Goal: Complete application form: Complete application form

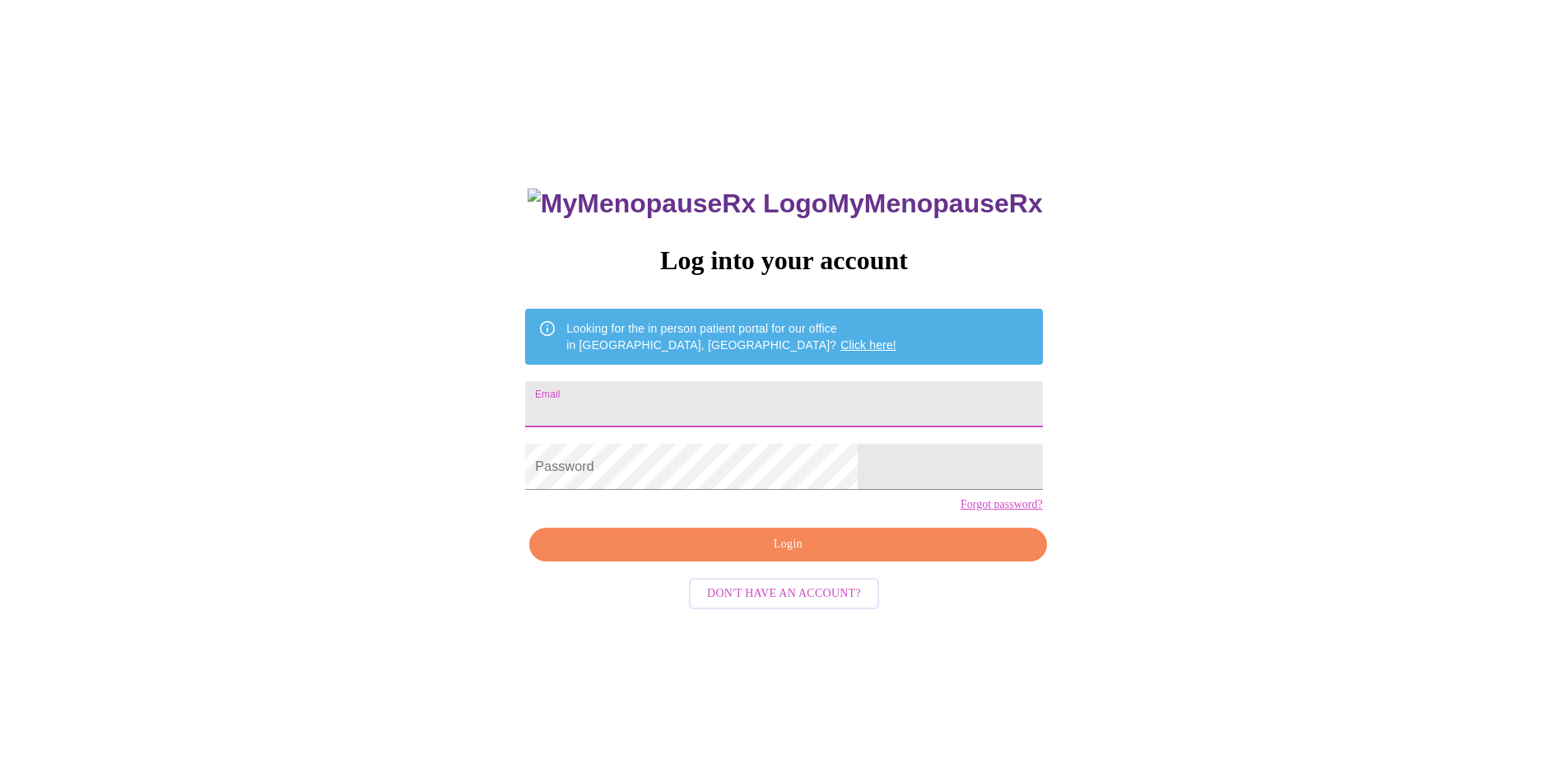
drag, startPoint x: 0, startPoint y: 0, endPoint x: 783, endPoint y: 384, distance: 872.1
click at [783, 384] on input "Email" at bounding box center [784, 404] width 517 height 46
type input "[EMAIL_ADDRESS][DOMAIN_NAME]"
click at [763, 555] on span "Login" at bounding box center [787, 544] width 479 height 21
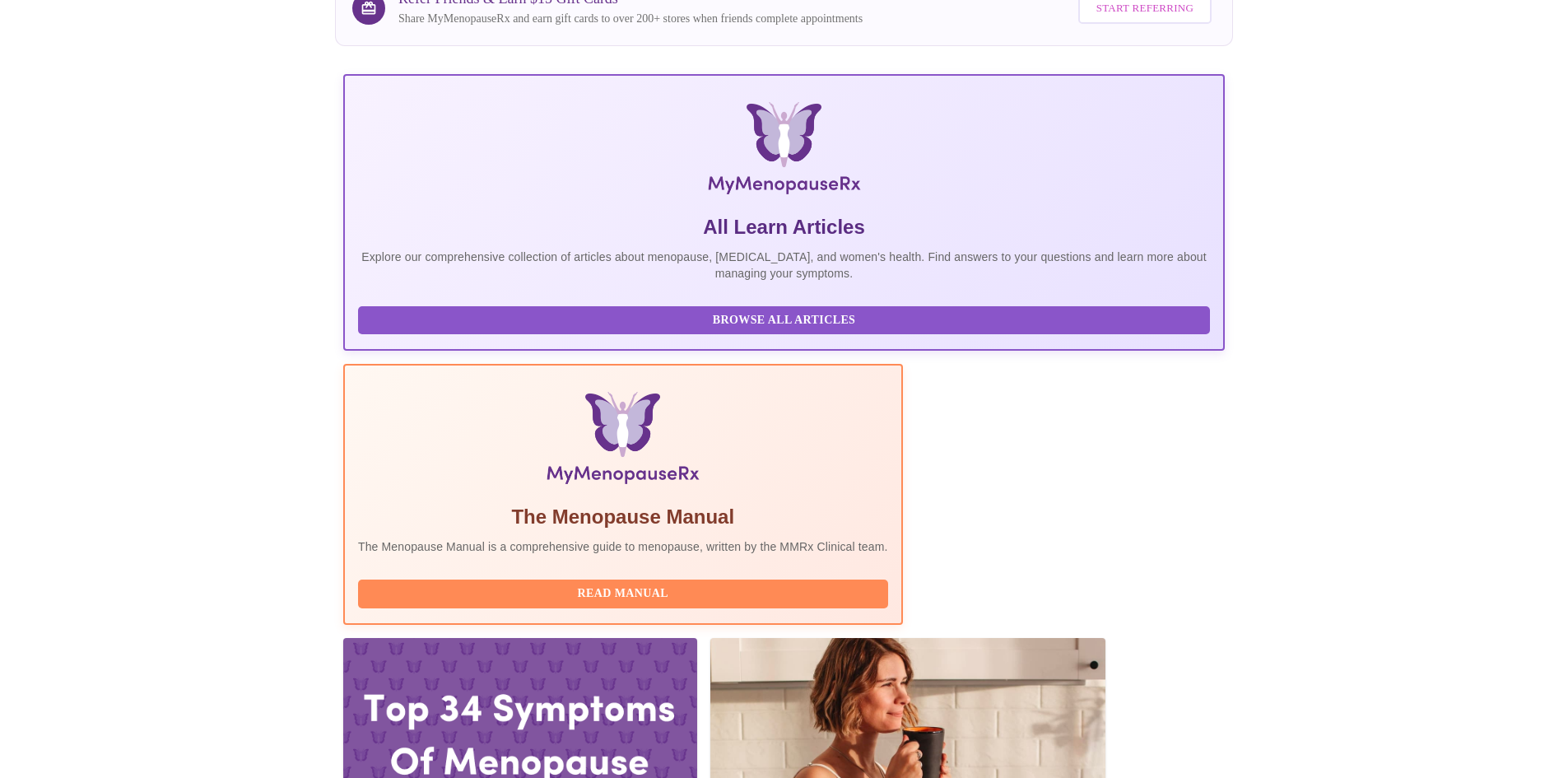
scroll to position [165, 0]
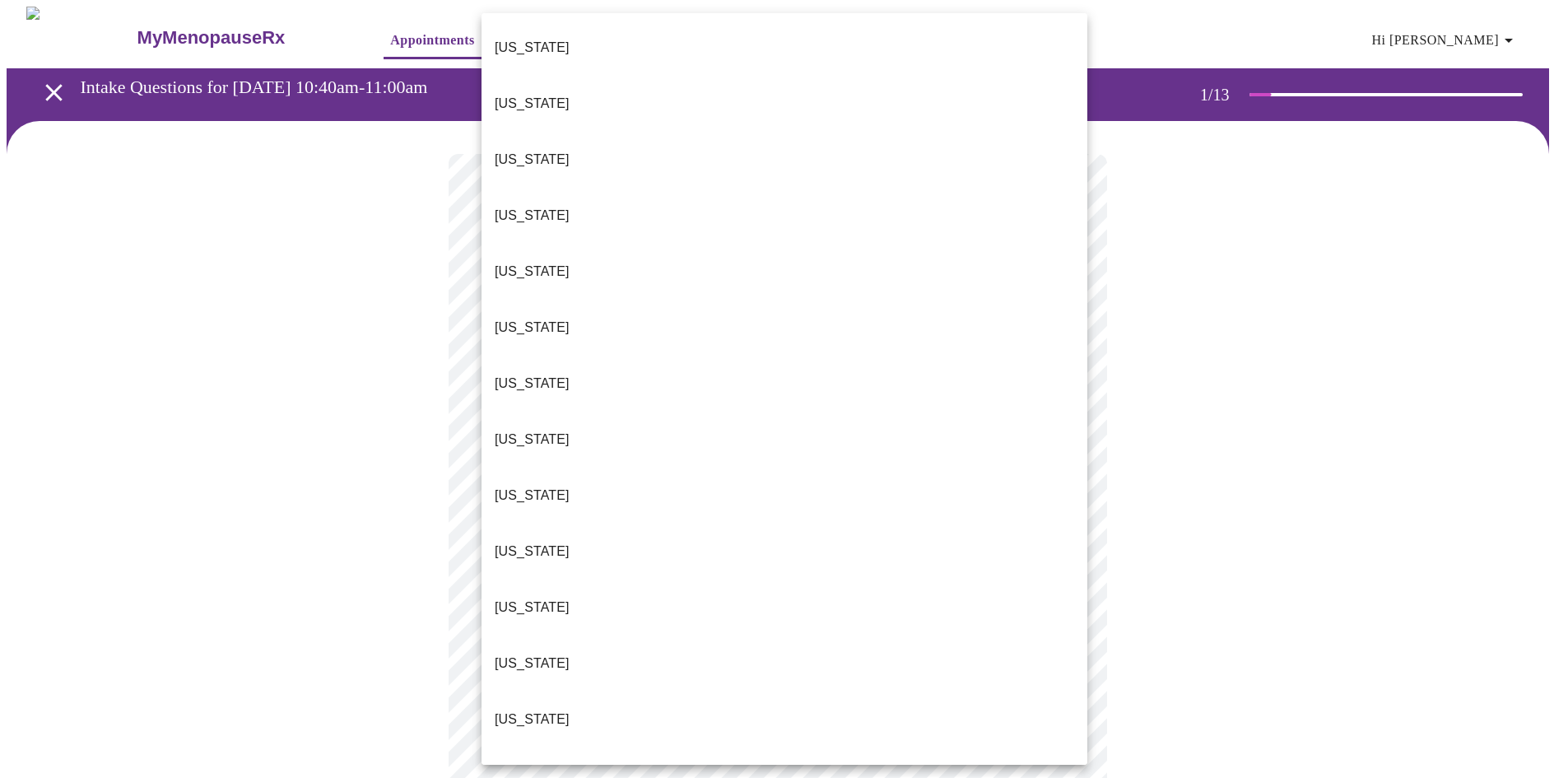
click at [886, 350] on body "MyMenopauseRx Appointments Messaging Labs Uploads Medications Community Refer a…" at bounding box center [784, 758] width 1555 height 1504
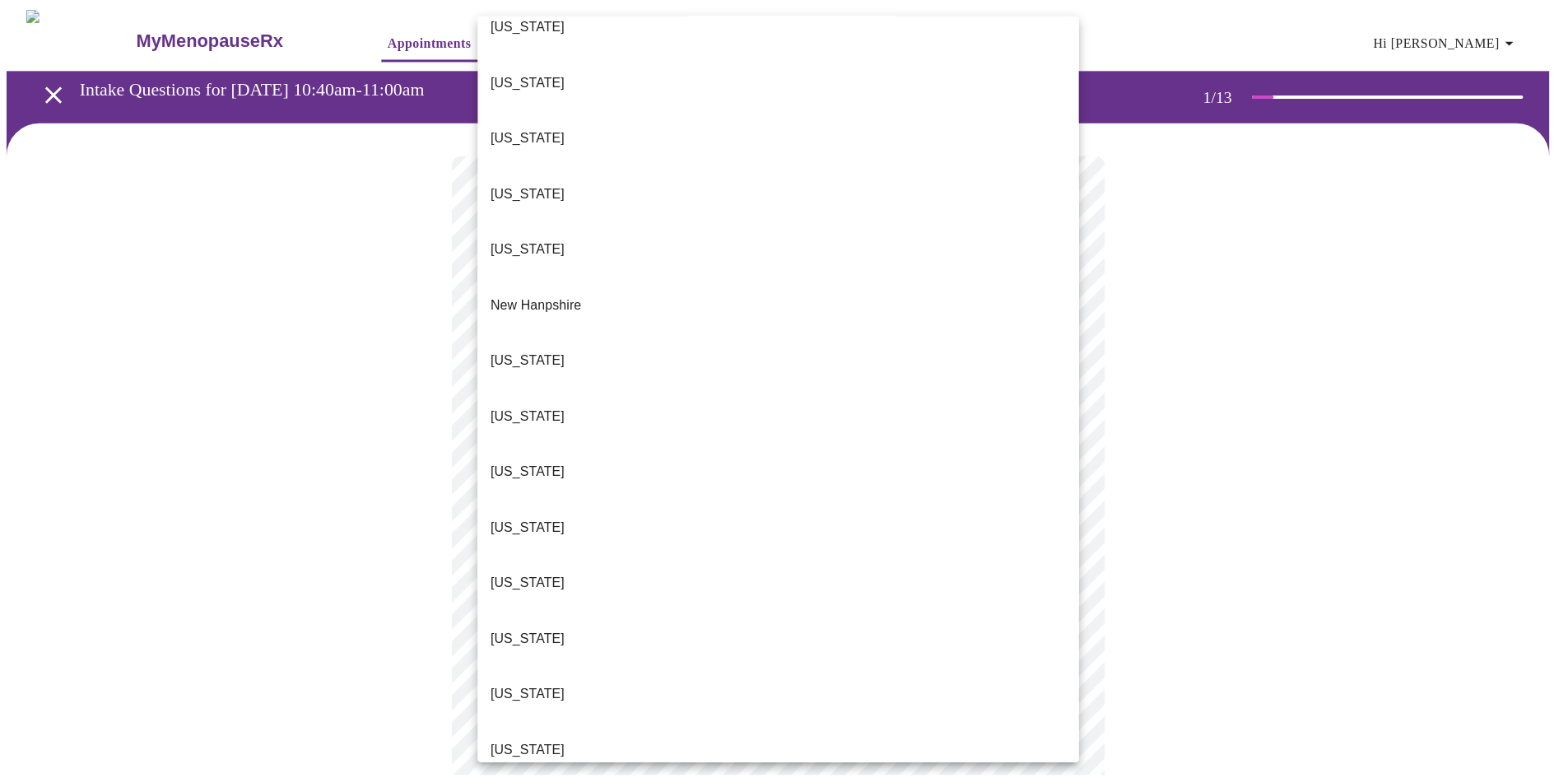
scroll to position [1317, 0]
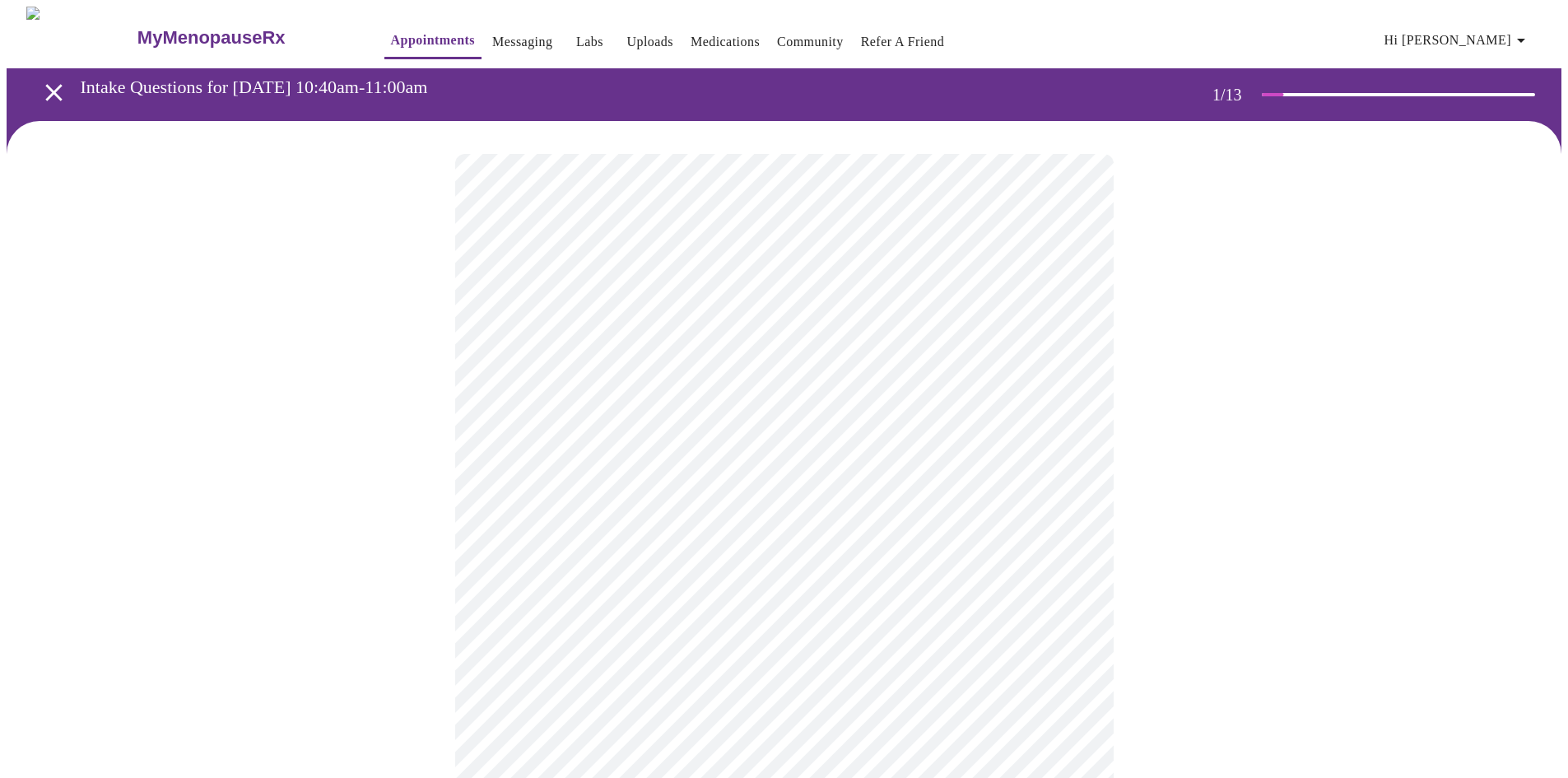
click at [573, 480] on body "MyMenopauseRx Appointments Messaging Labs Uploads Medications Community Refer a…" at bounding box center [784, 754] width 1555 height 1494
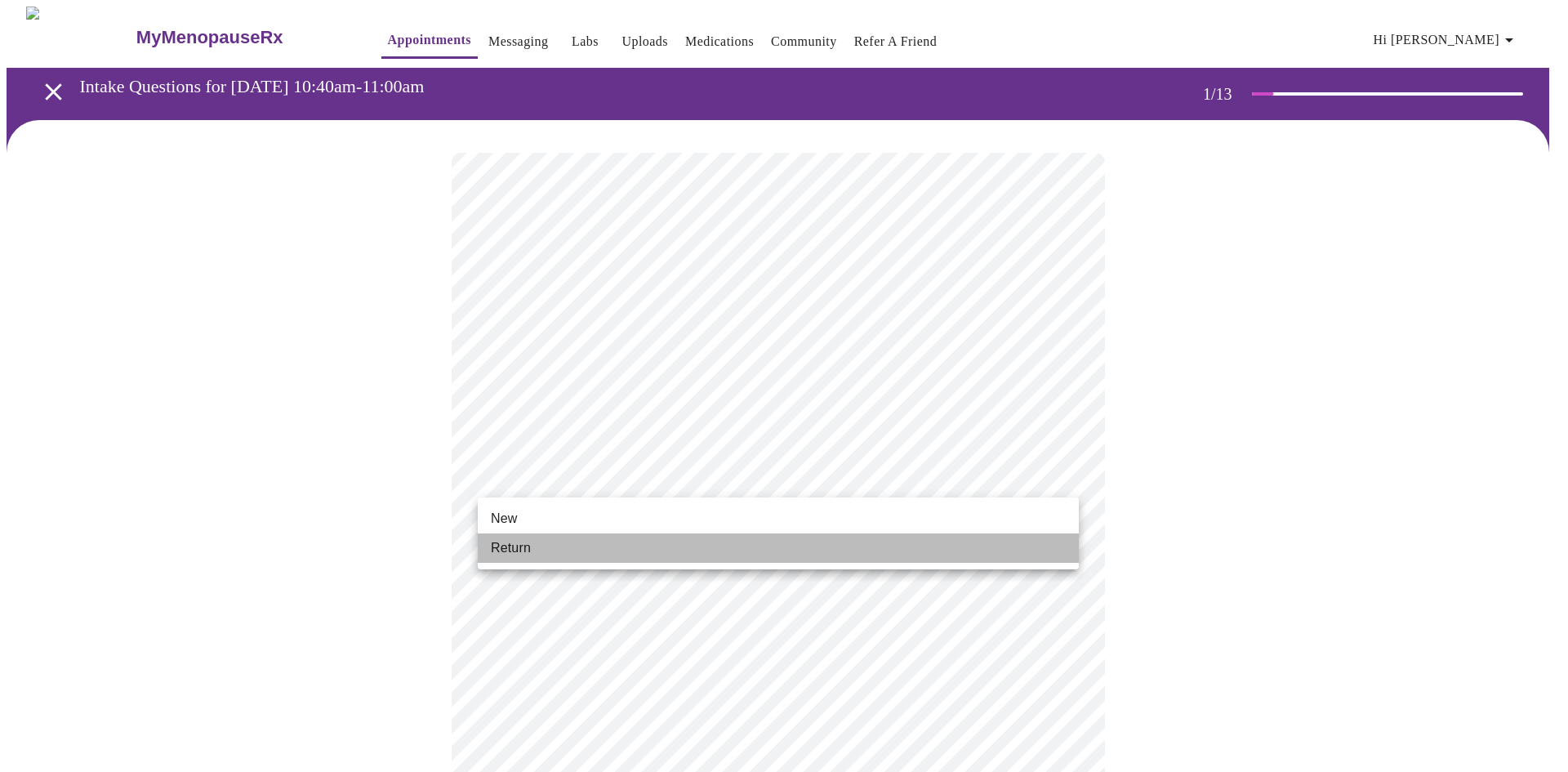
click at [573, 544] on li "Return" at bounding box center [778, 548] width 601 height 30
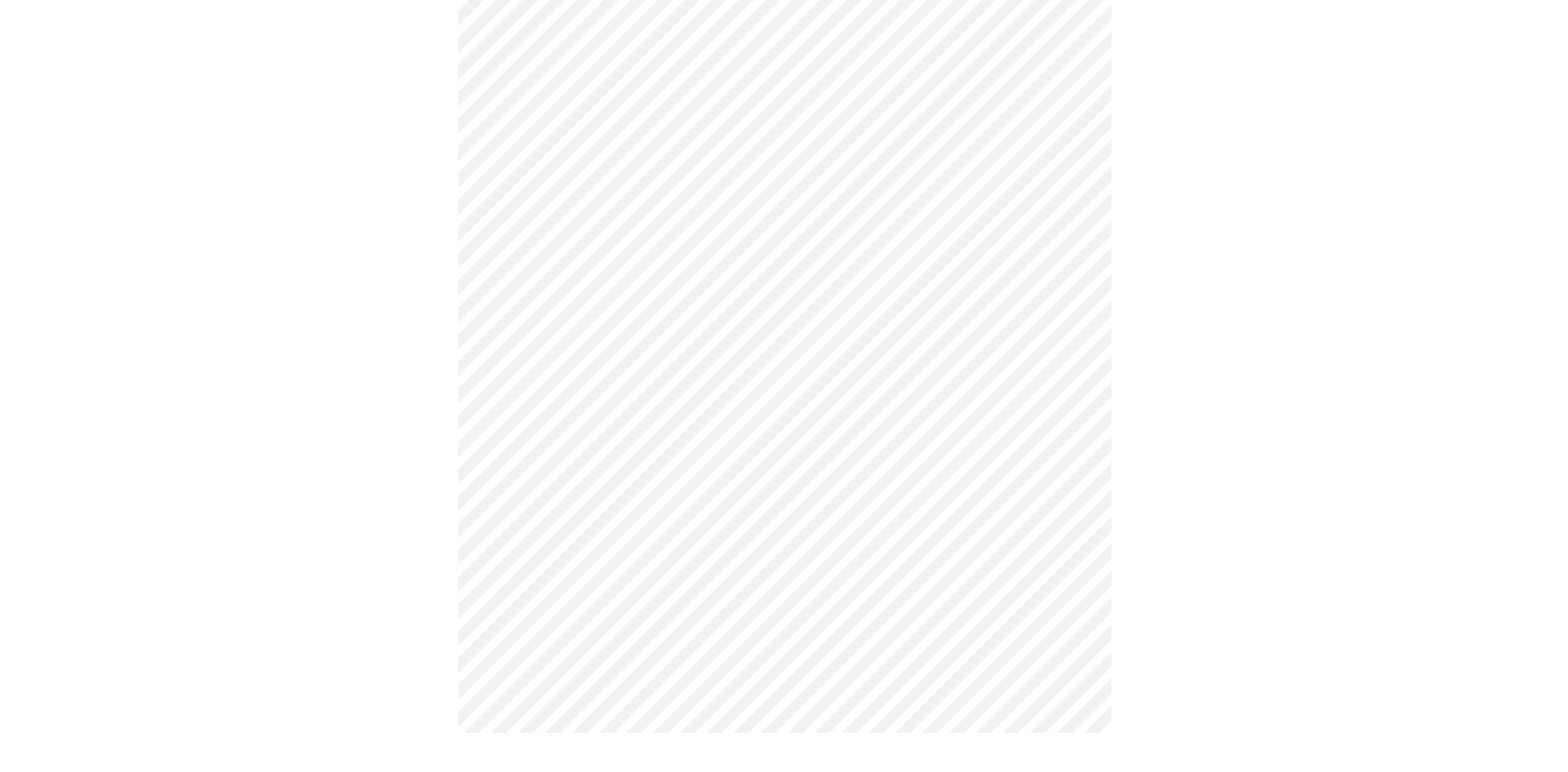
scroll to position [0, 0]
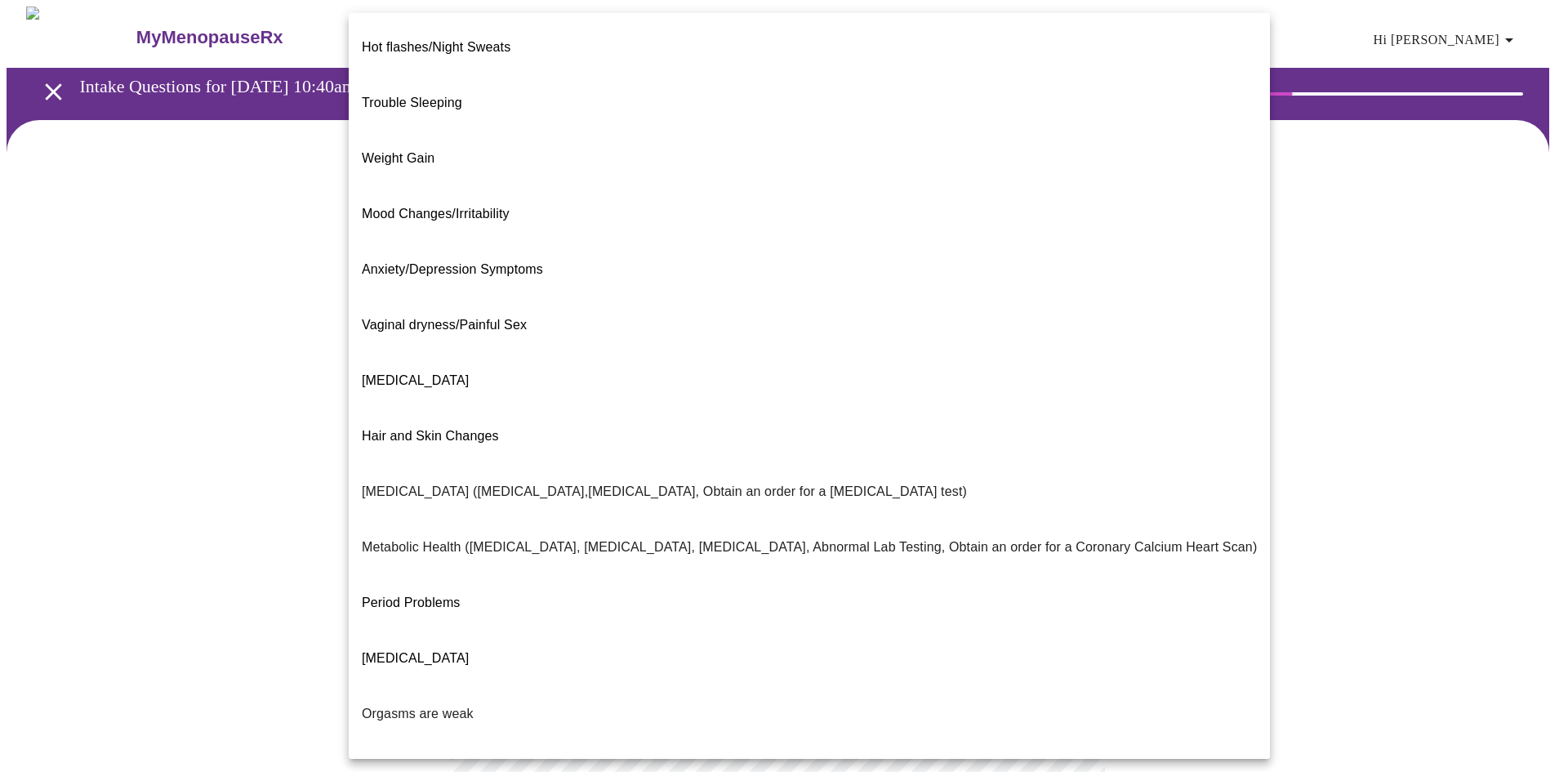
click at [1057, 346] on body "MyMenopauseRx Appointments Messaging Labs Uploads Medications Community Refer a…" at bounding box center [784, 498] width 1554 height 982
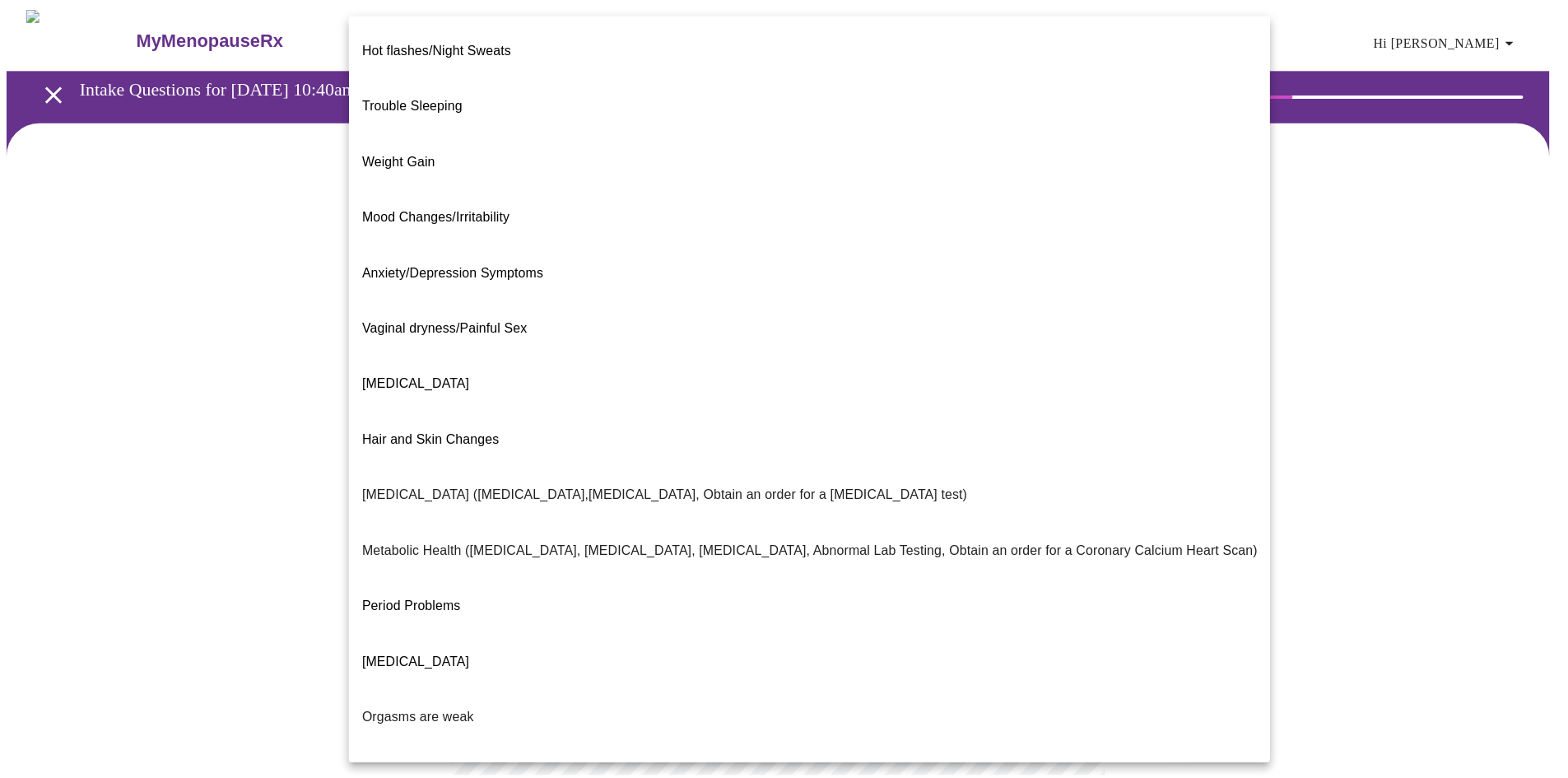
scroll to position [75, 0]
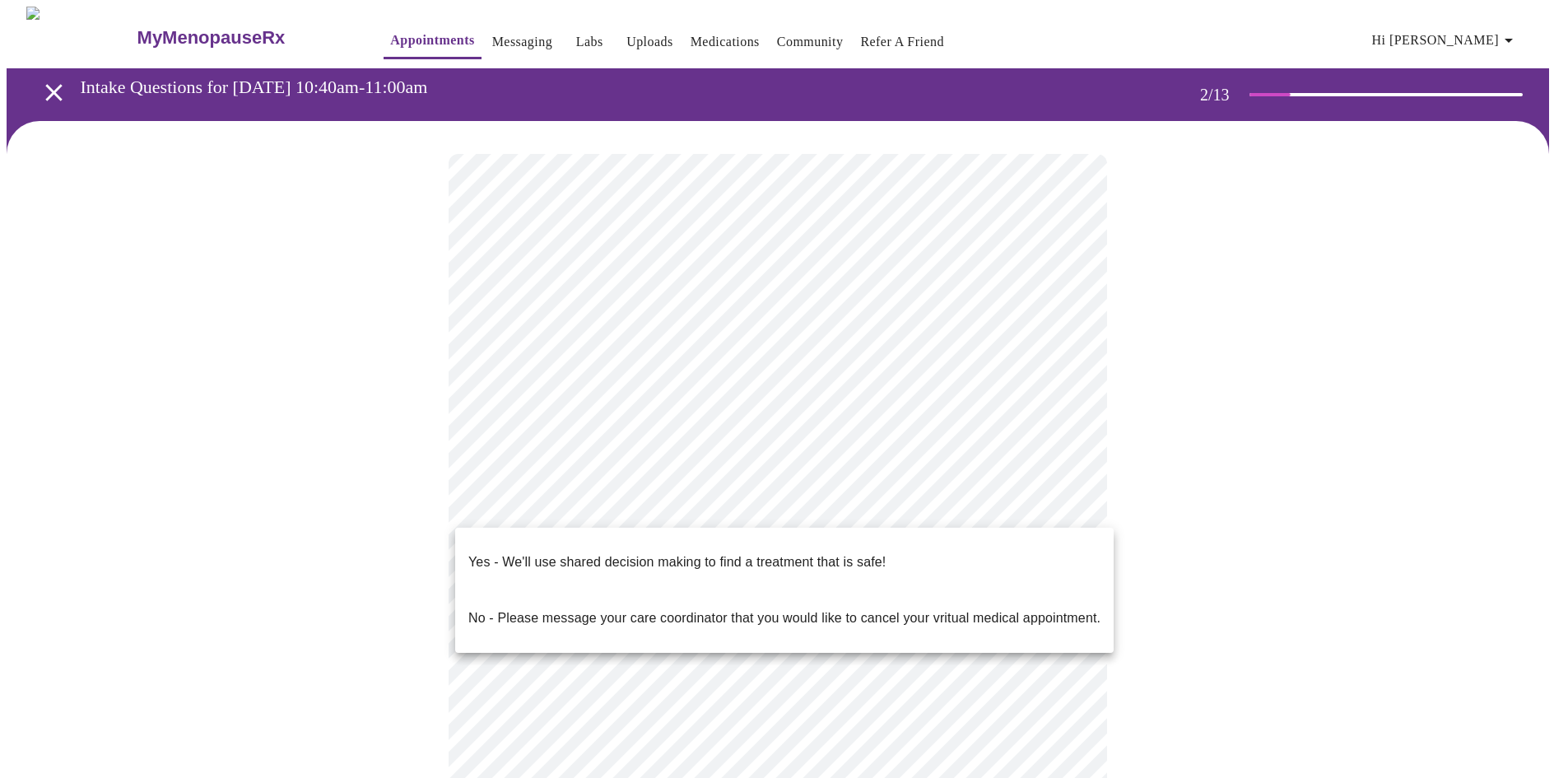
click at [896, 517] on body "MyMenopauseRx Appointments Messaging Labs Uploads Medications Community Refer a…" at bounding box center [784, 496] width 1555 height 980
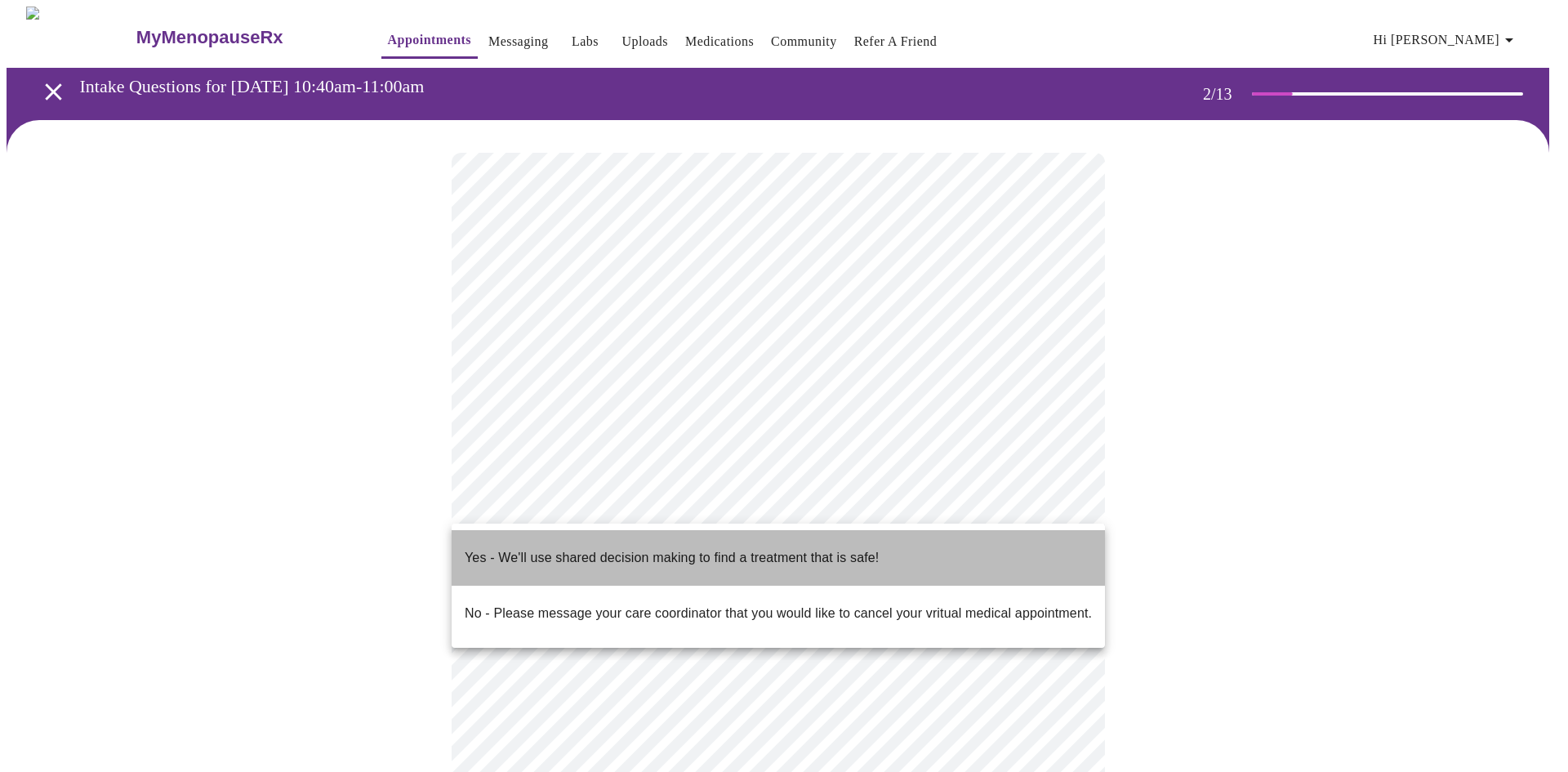
click at [818, 563] on span "Yes - We'll use shared decision making to find a treatment that is safe!" at bounding box center [671, 558] width 414 height 46
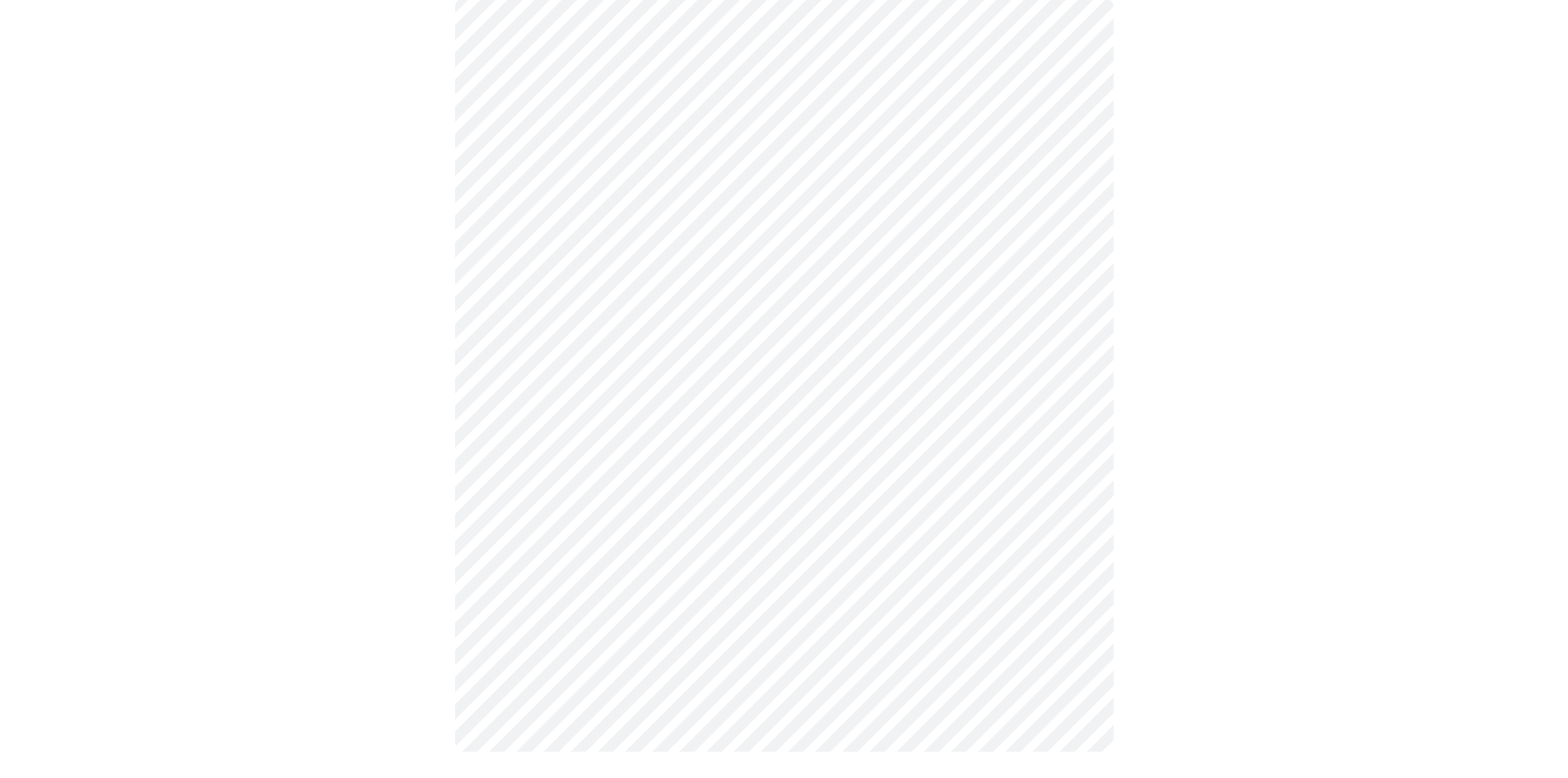
scroll to position [0, 0]
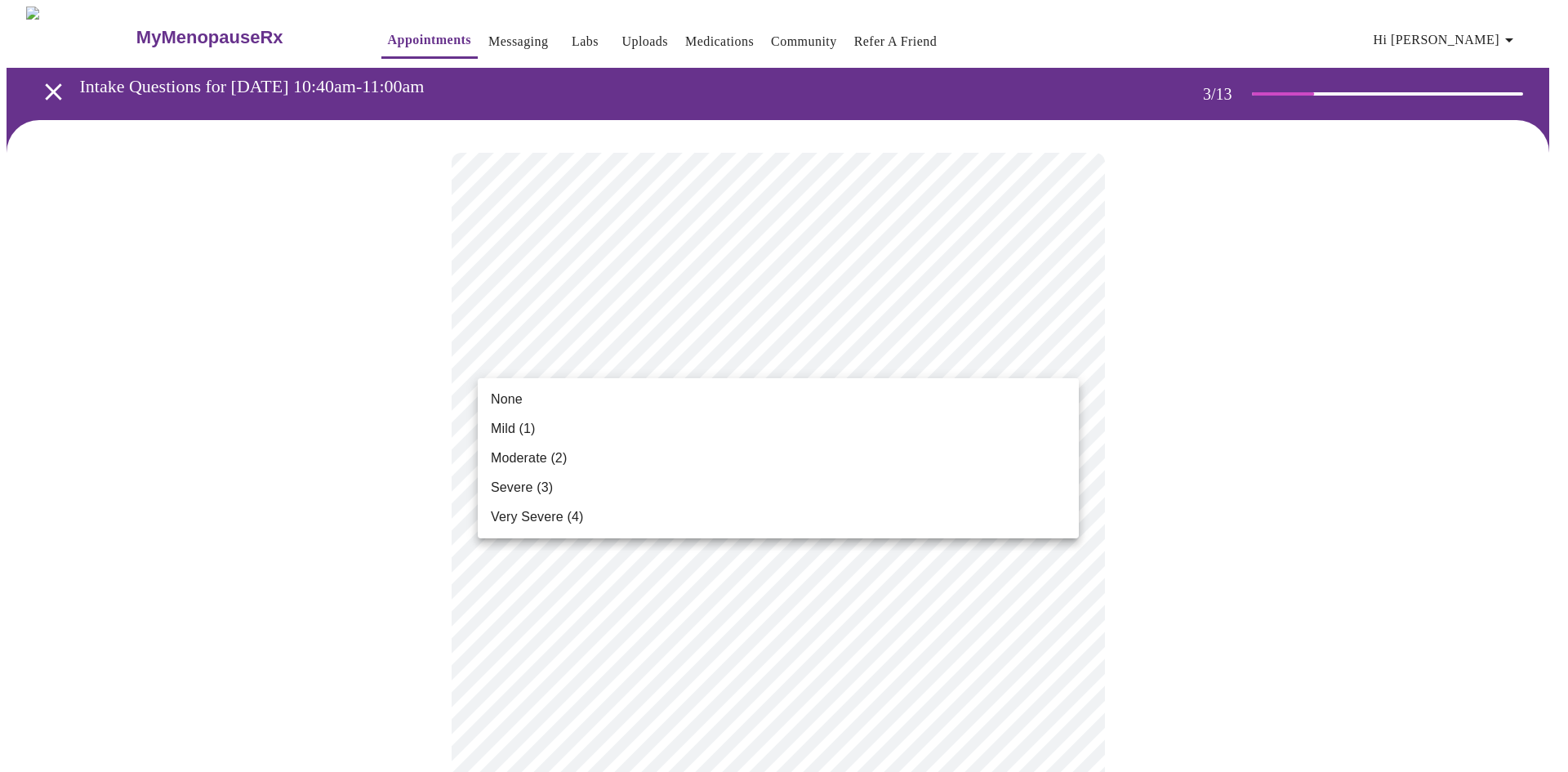
click at [652, 412] on li "None" at bounding box center [778, 400] width 601 height 30
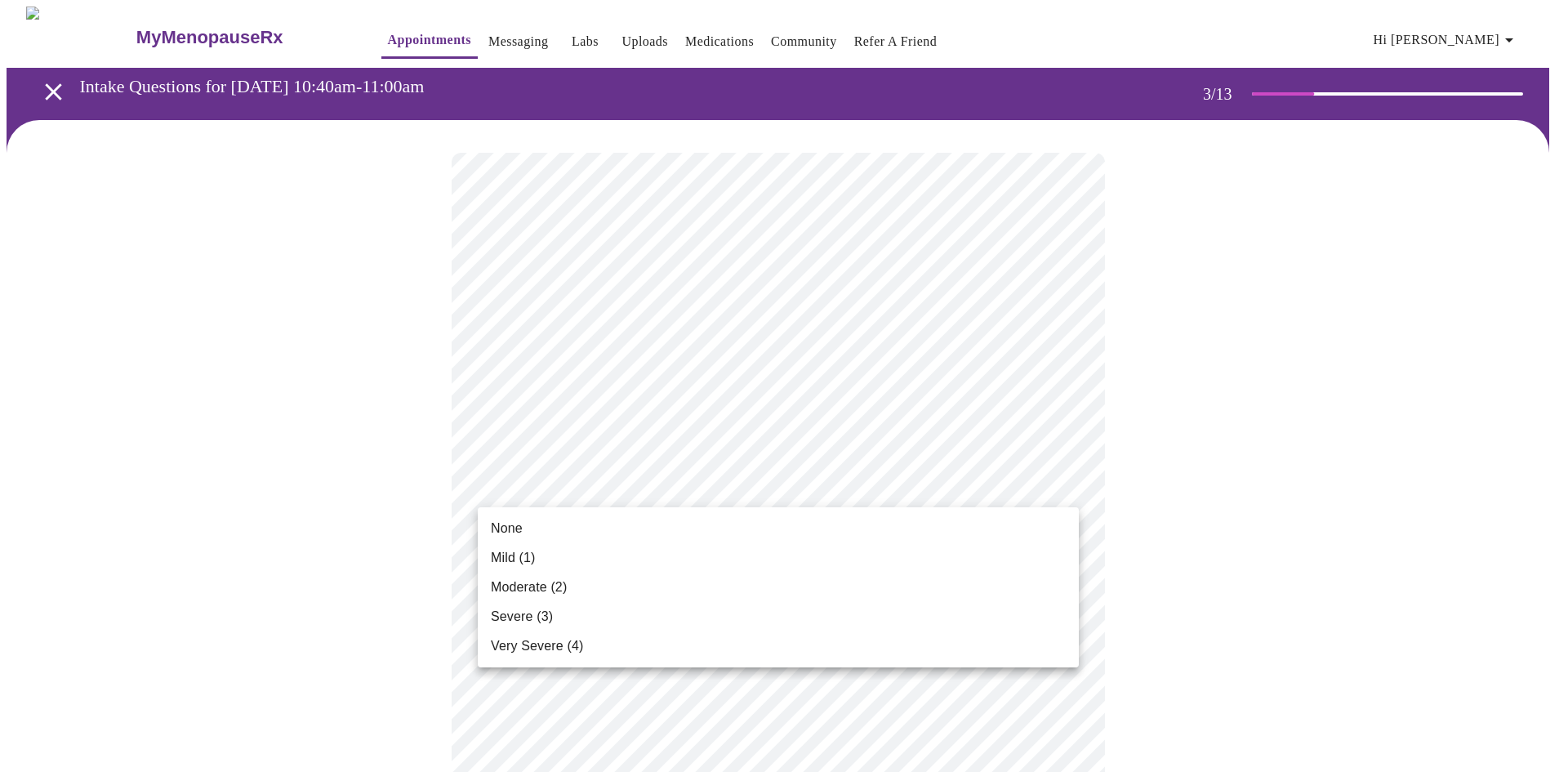
click at [655, 521] on li "None" at bounding box center [778, 528] width 601 height 30
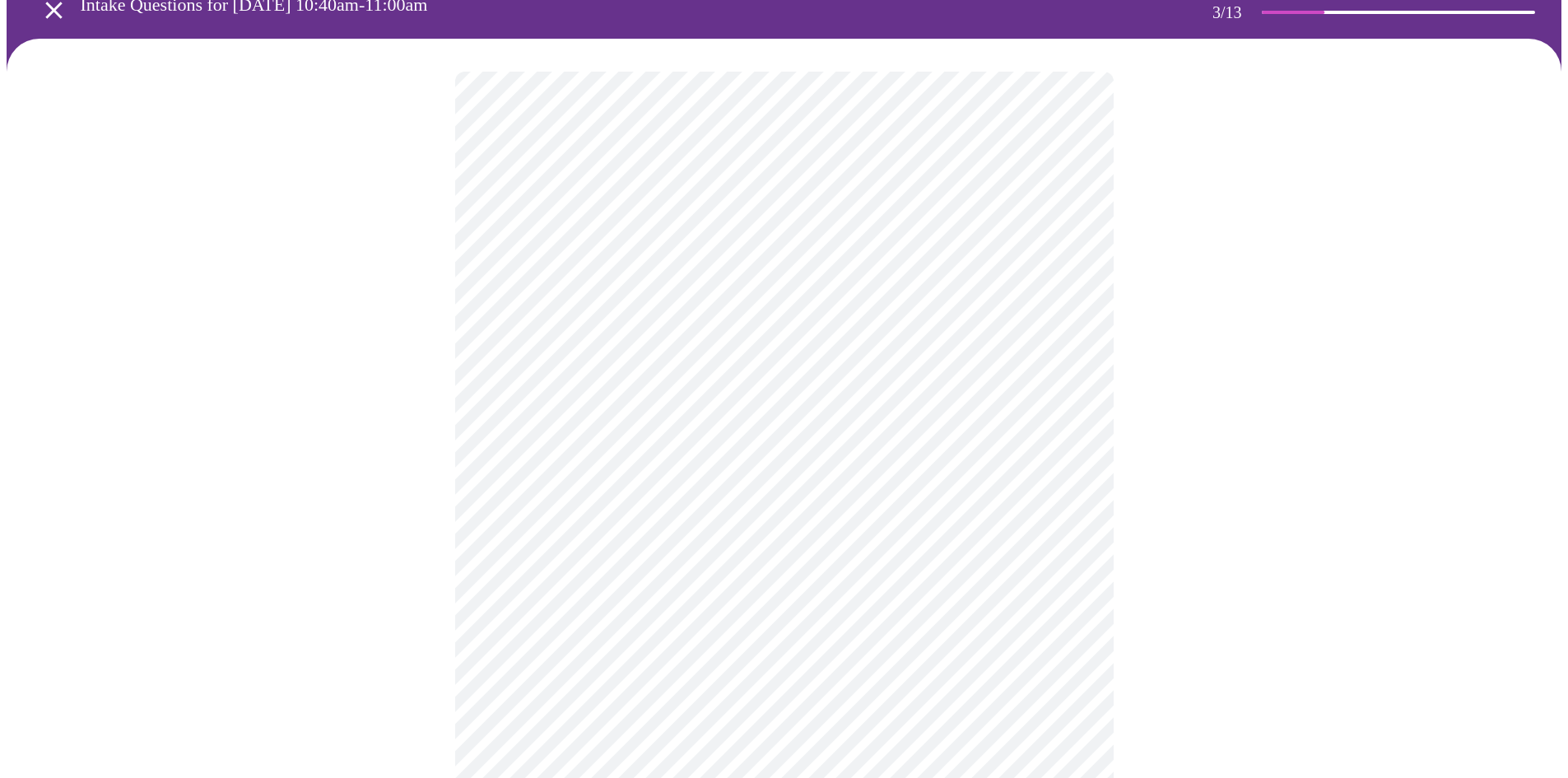
scroll to position [165, 0]
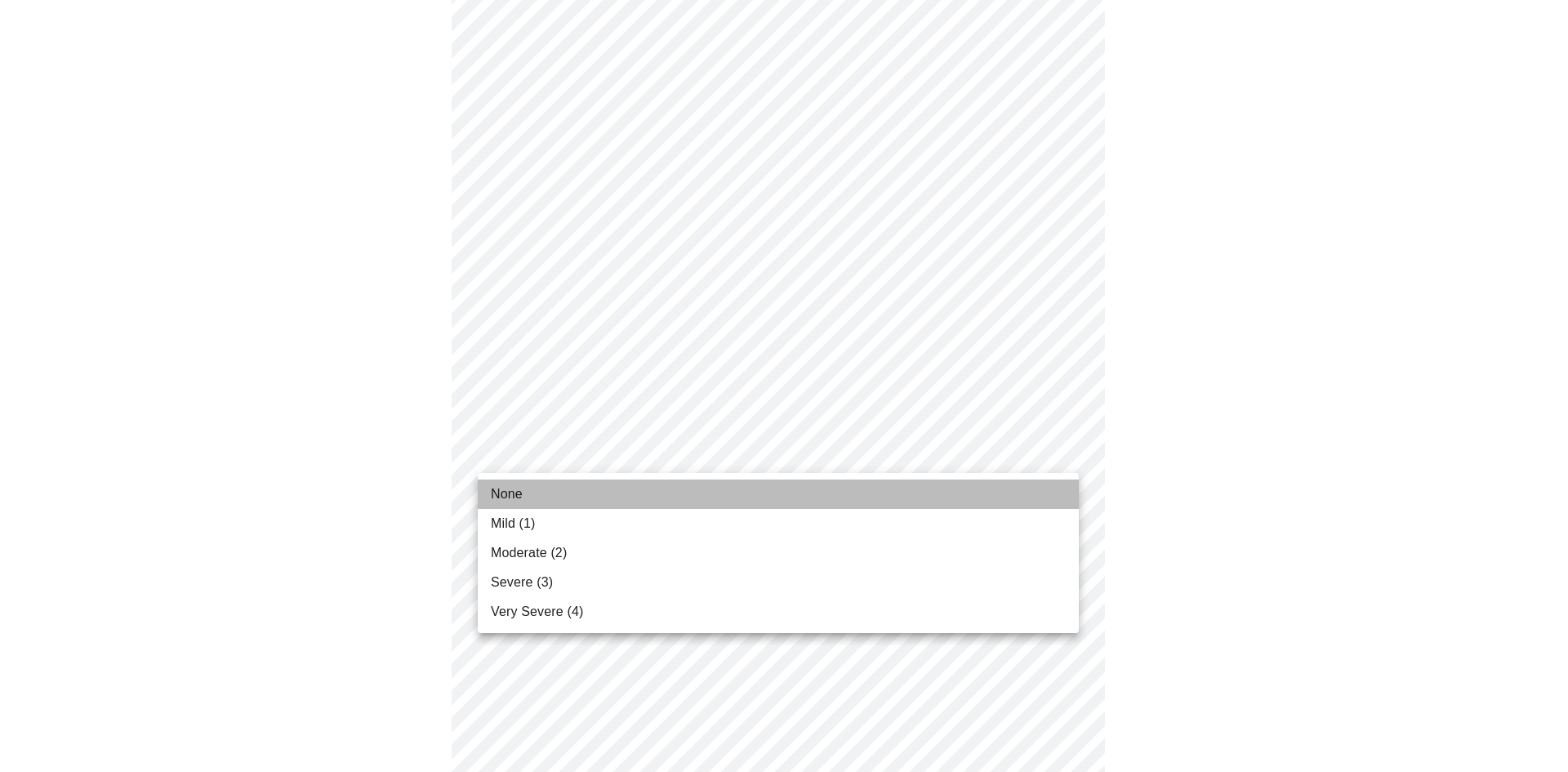
click at [934, 495] on li "None" at bounding box center [778, 494] width 601 height 30
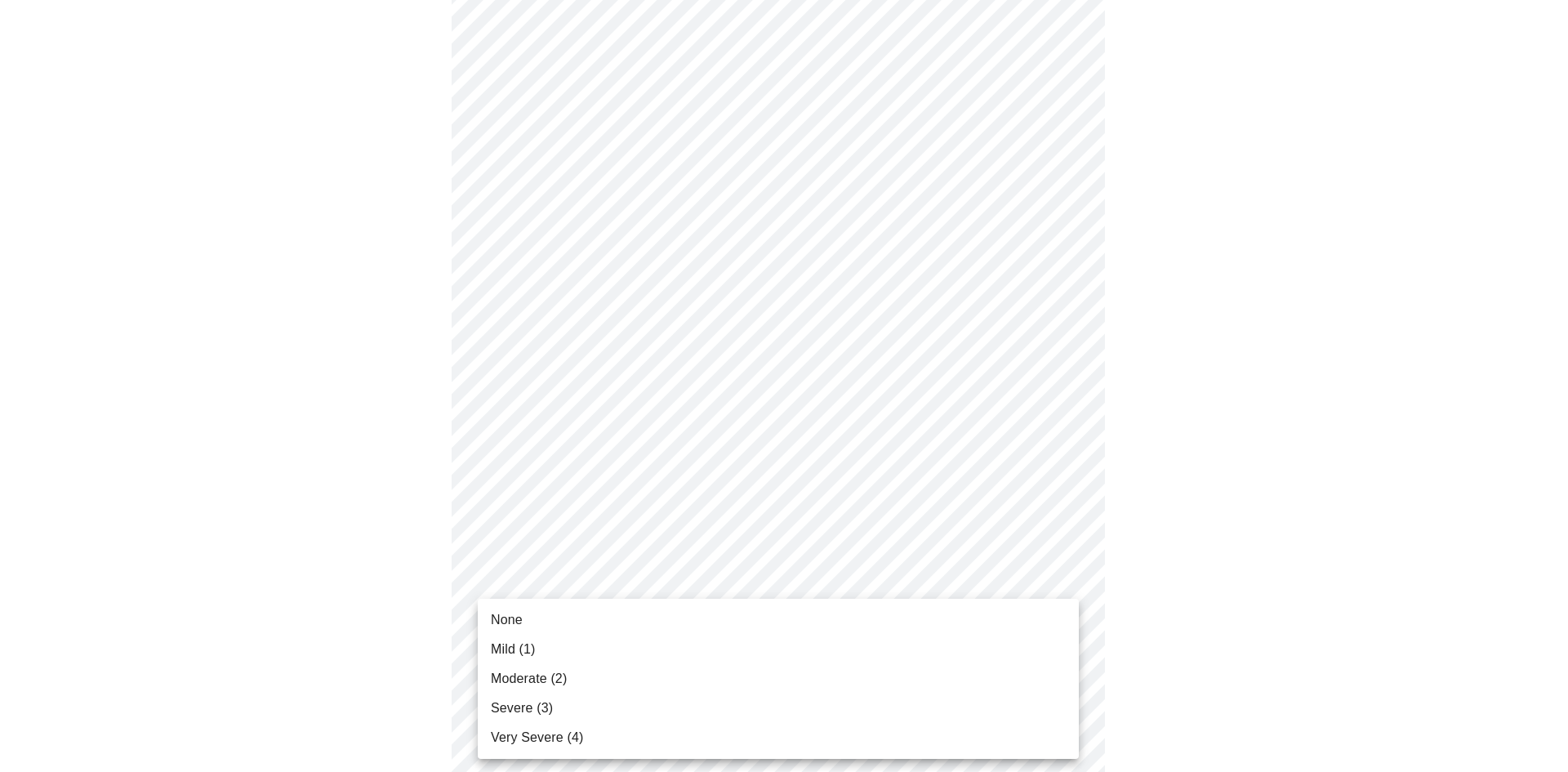
click at [832, 652] on li "Mild (1)" at bounding box center [778, 649] width 601 height 30
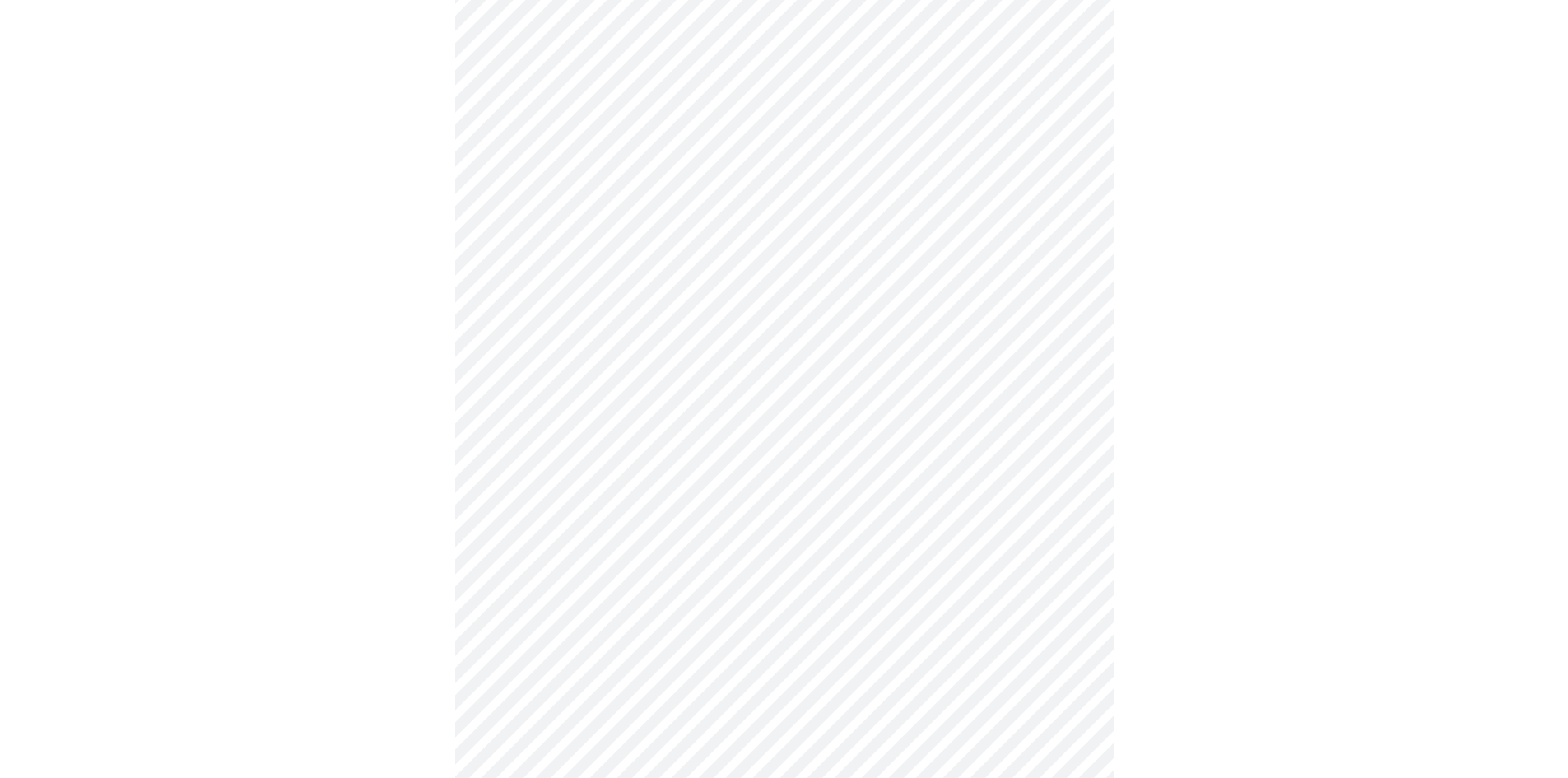
scroll to position [329, 0]
click at [833, 528] on body "MyMenopauseRx Appointments Messaging Labs Uploads Medications Community Refer a…" at bounding box center [784, 726] width 1555 height 2098
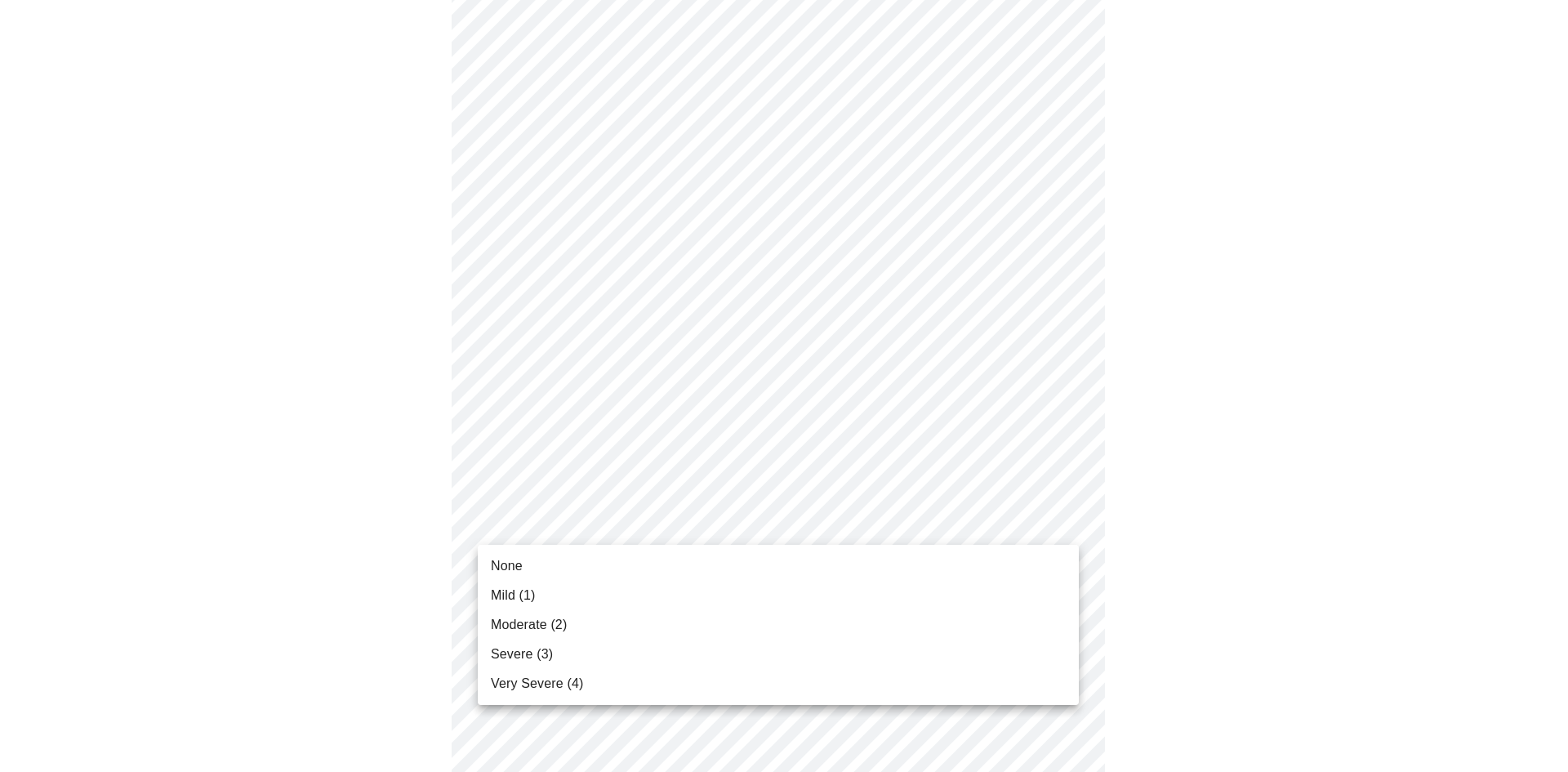
click at [793, 613] on li "Moderate (2)" at bounding box center [778, 625] width 601 height 30
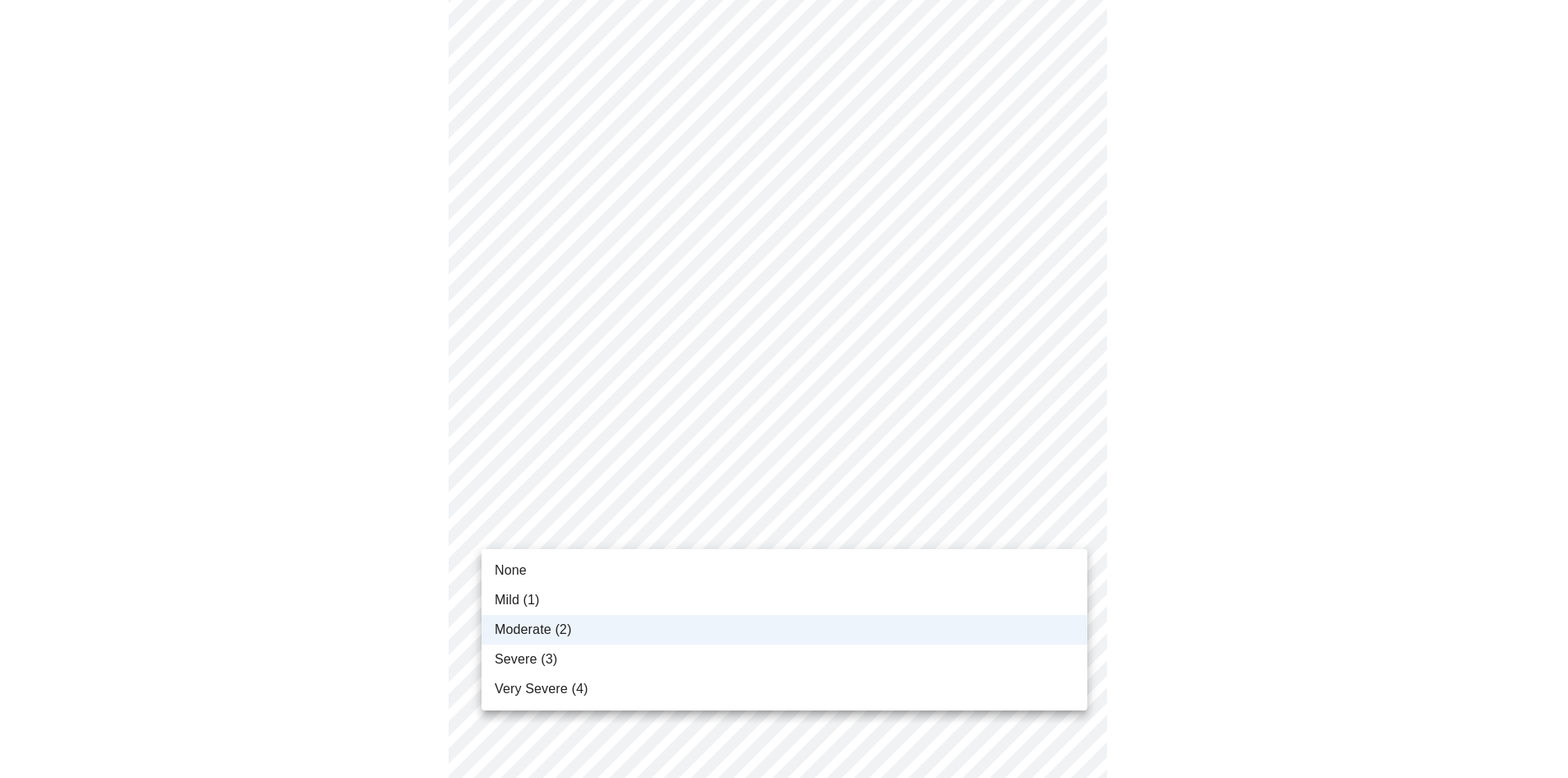
click at [769, 524] on body "MyMenopauseRx Appointments Messaging Labs Uploads Medications Community Refer a…" at bounding box center [784, 714] width 1555 height 2075
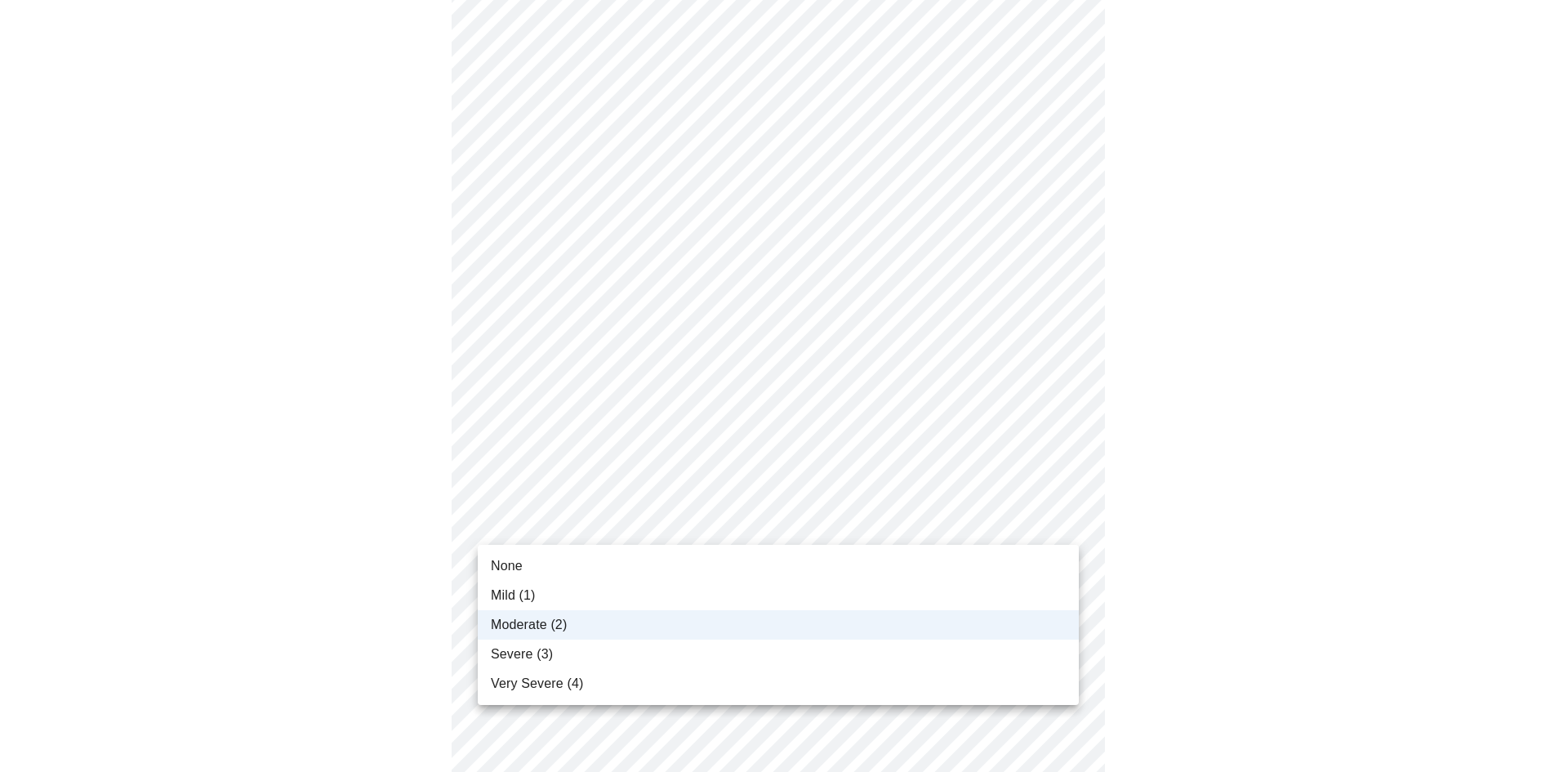
click at [751, 589] on li "Mild (1)" at bounding box center [778, 596] width 601 height 30
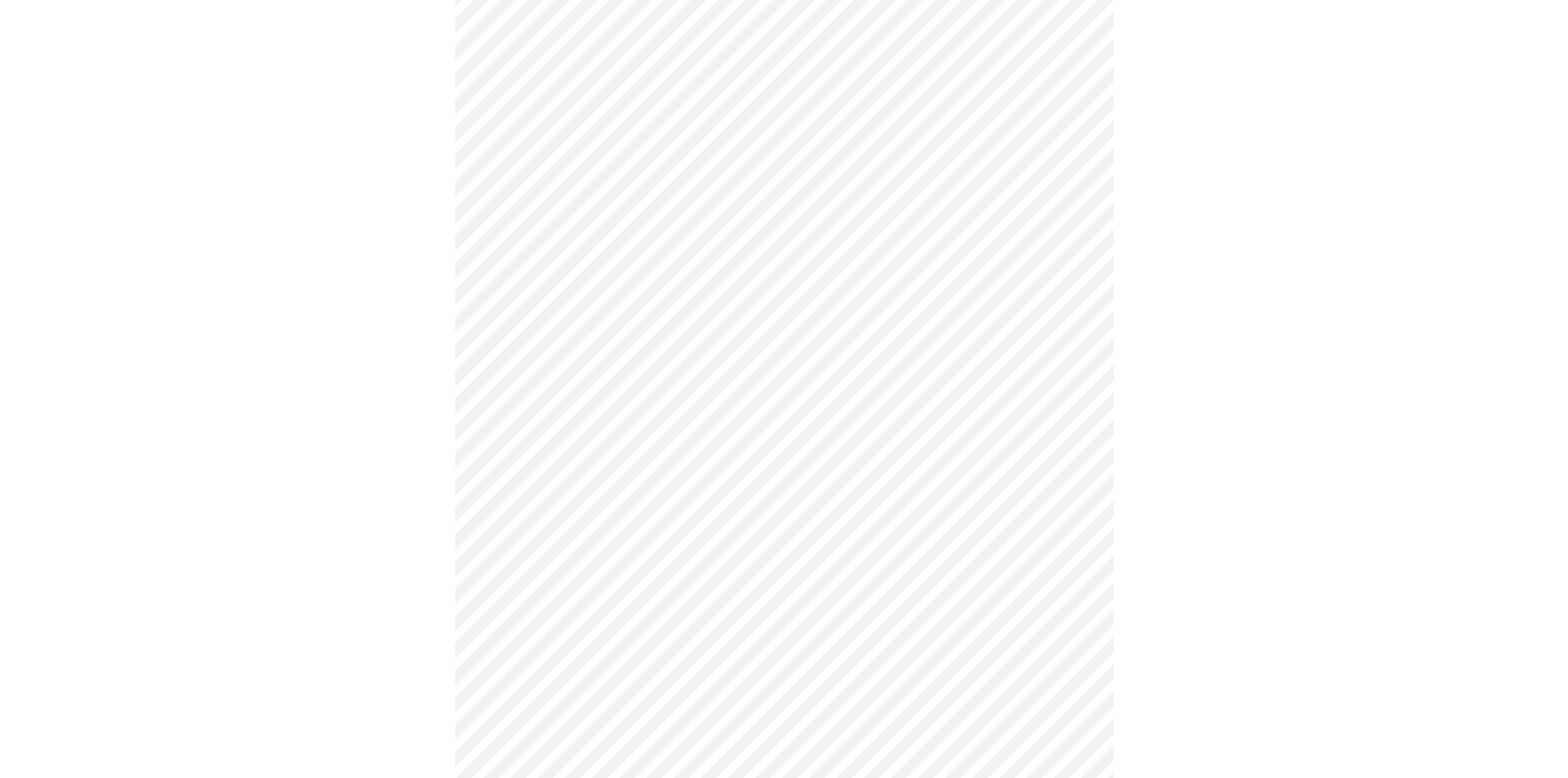
scroll to position [494, 0]
click at [782, 467] on body "MyMenopauseRx Appointments Messaging Labs Uploads Medications Community Refer a…" at bounding box center [784, 550] width 1555 height 2075
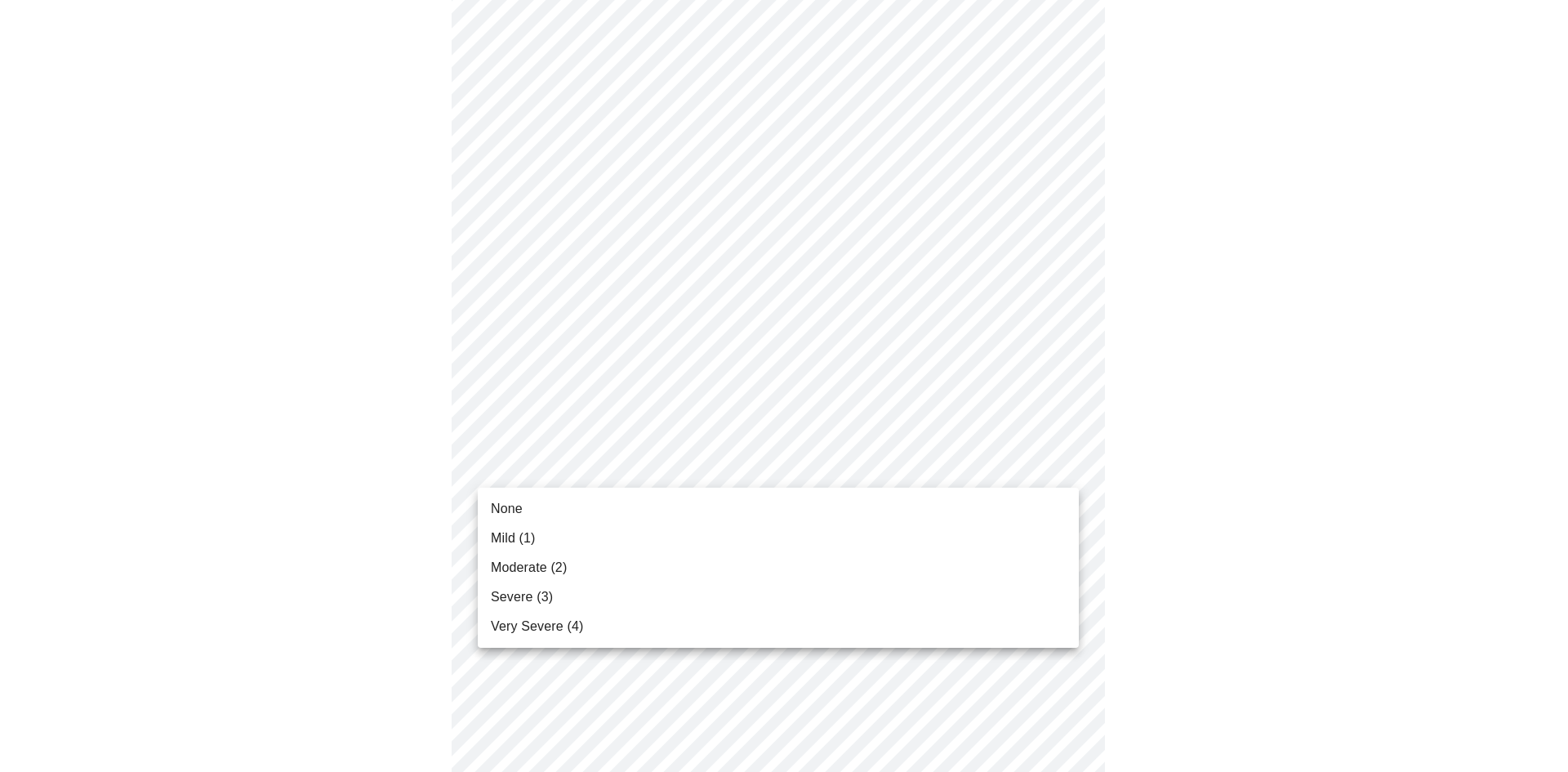
click at [760, 573] on li "Moderate (2)" at bounding box center [778, 567] width 601 height 30
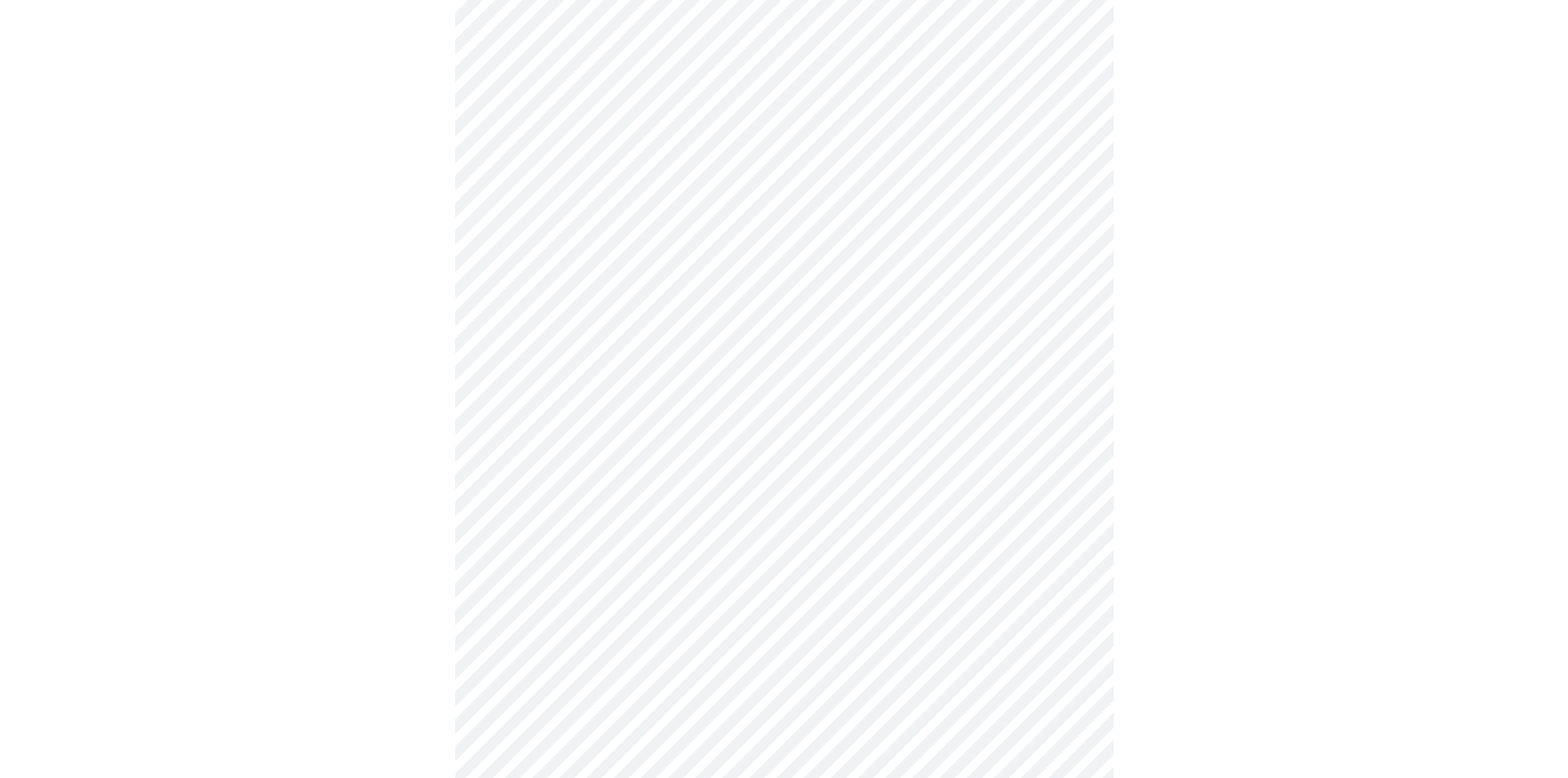
scroll to position [659, 0]
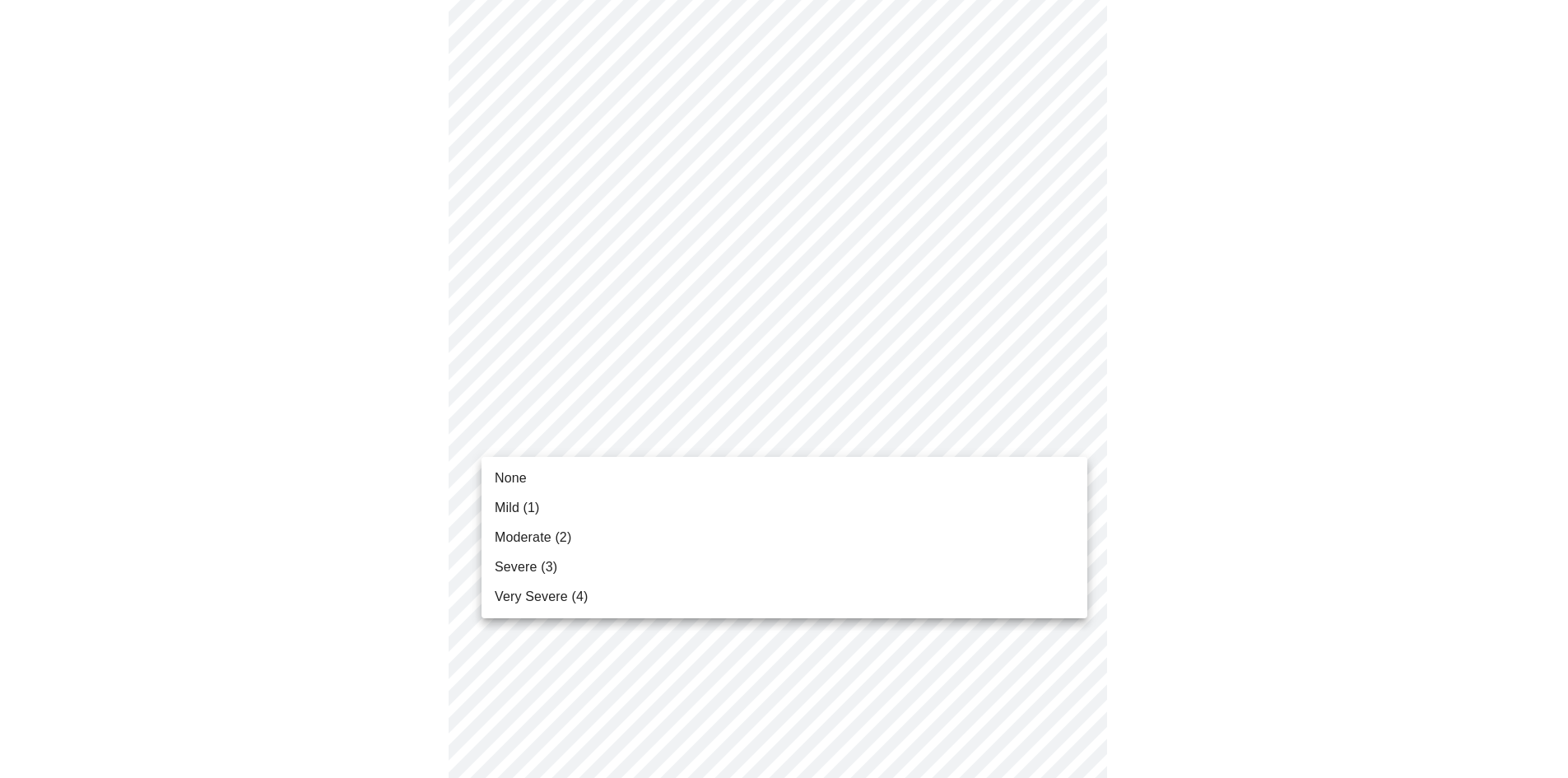
click at [865, 431] on body "MyMenopauseRx Appointments Messaging Labs Uploads Medications Community Refer a…" at bounding box center [784, 374] width 1555 height 2051
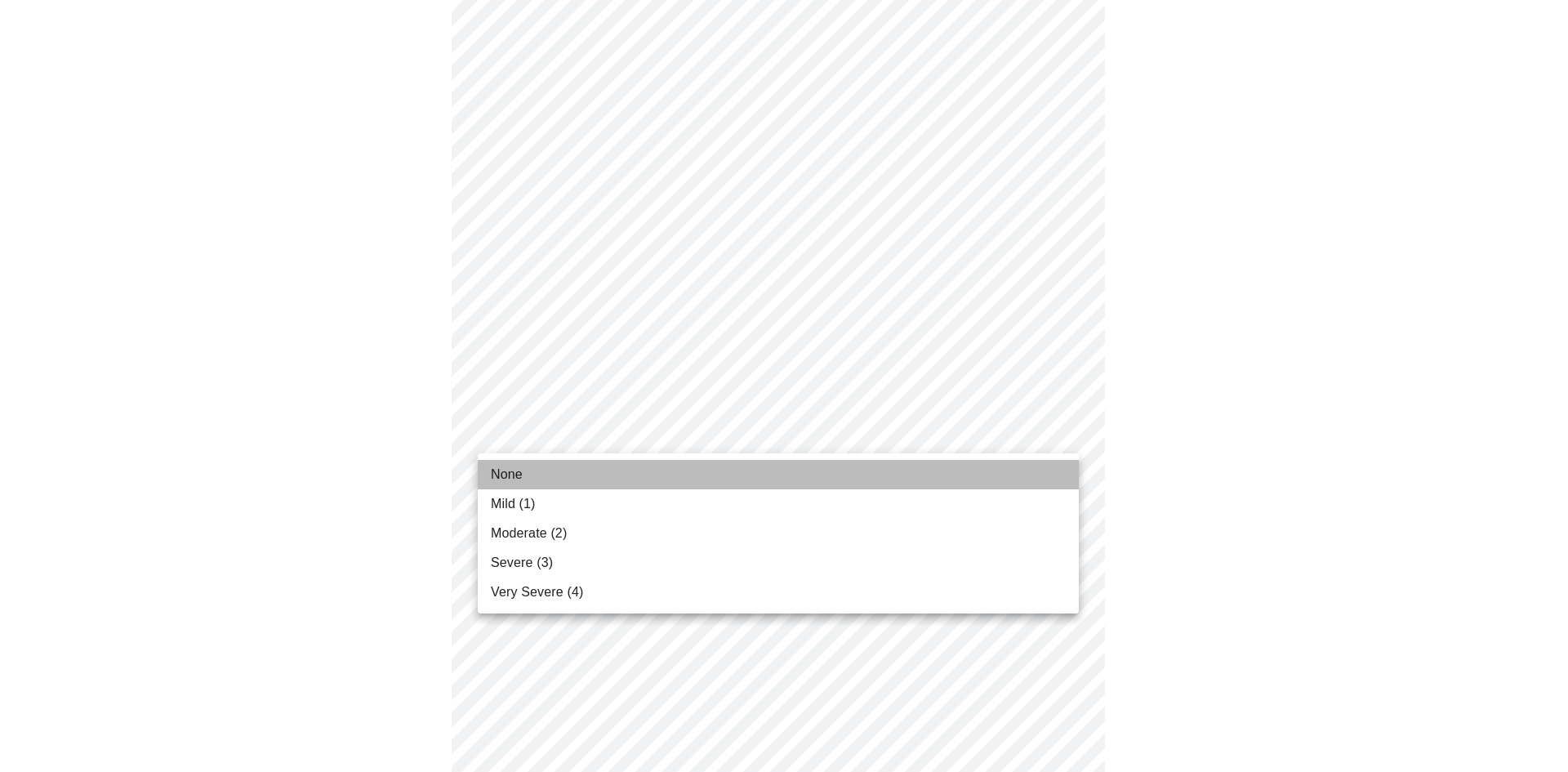
click at [806, 473] on li "None" at bounding box center [778, 475] width 601 height 30
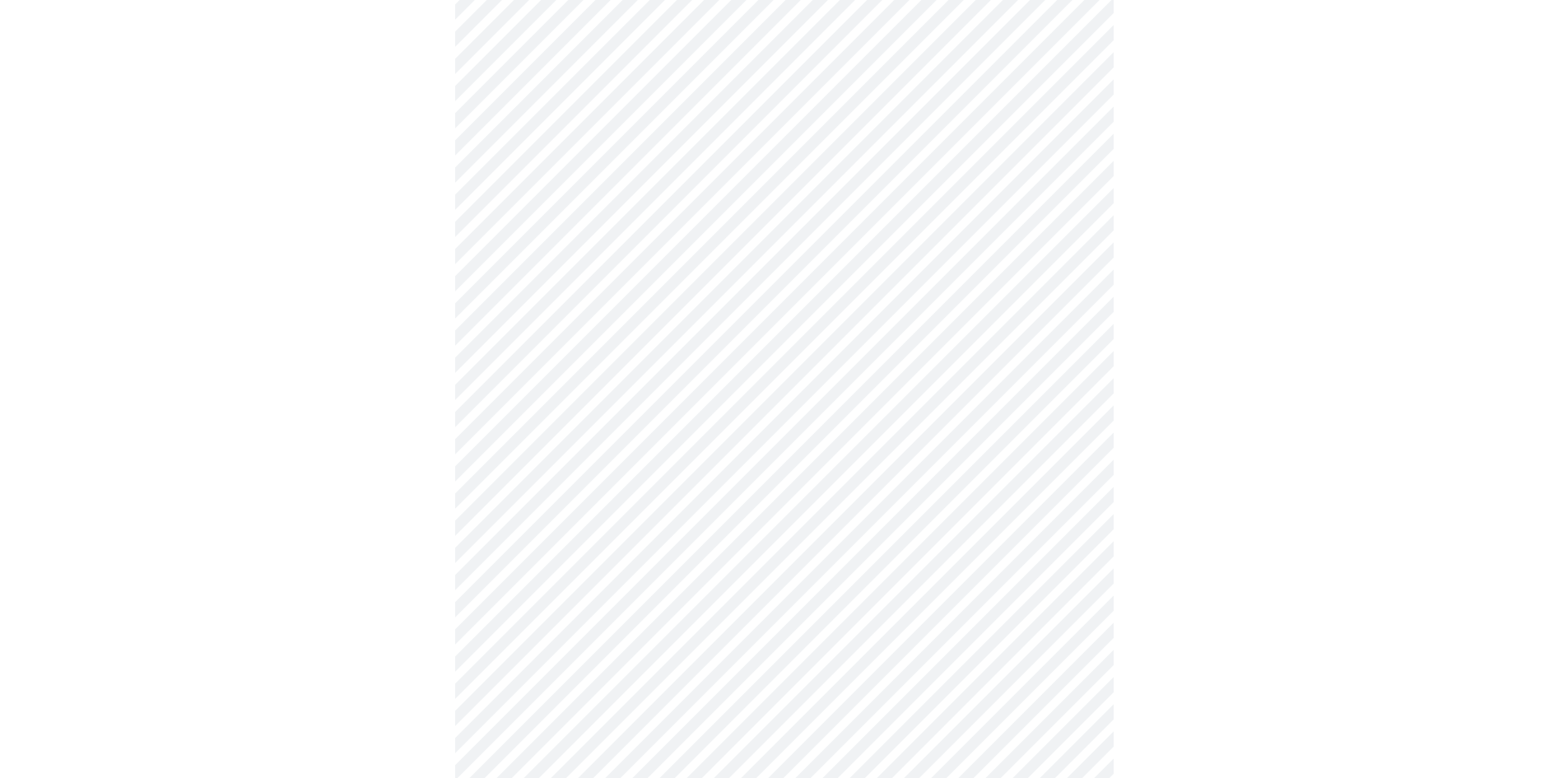
scroll to position [824, 0]
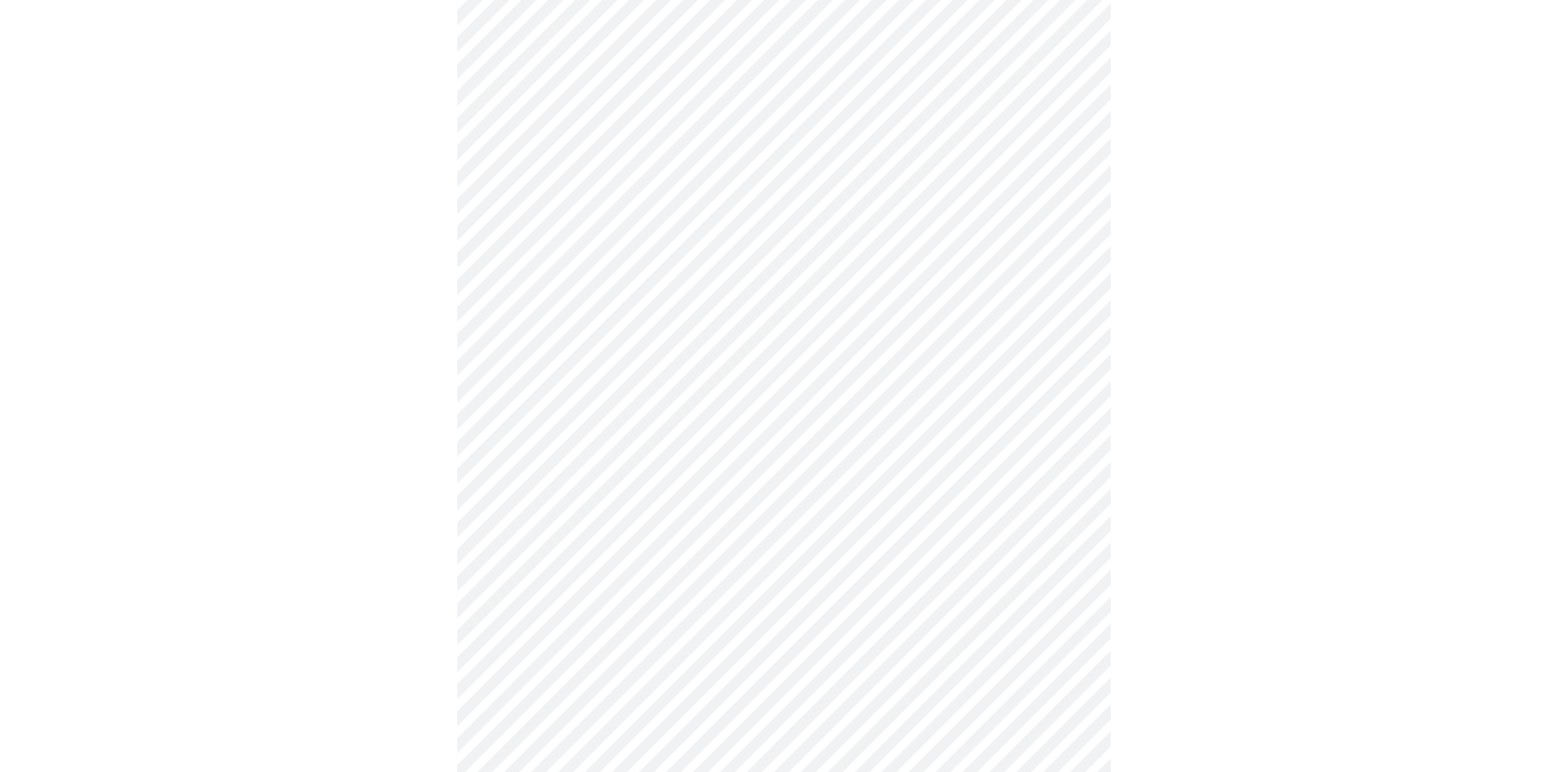
click at [811, 406] on body "MyMenopauseRx Appointments Messaging Labs Uploads Medications Community Refer a…" at bounding box center [784, 196] width 1554 height 2013
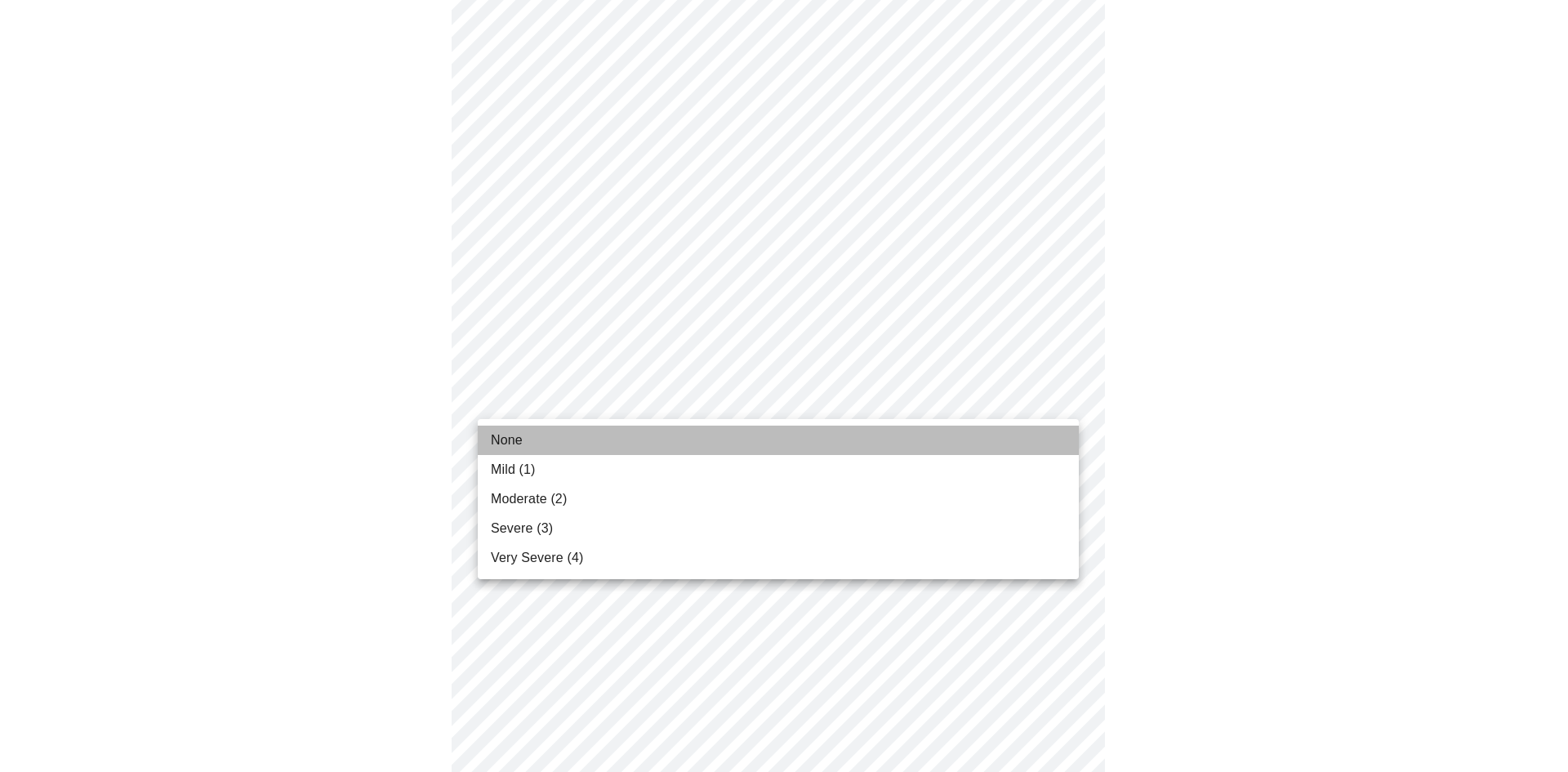
click at [790, 438] on li "None" at bounding box center [778, 440] width 601 height 30
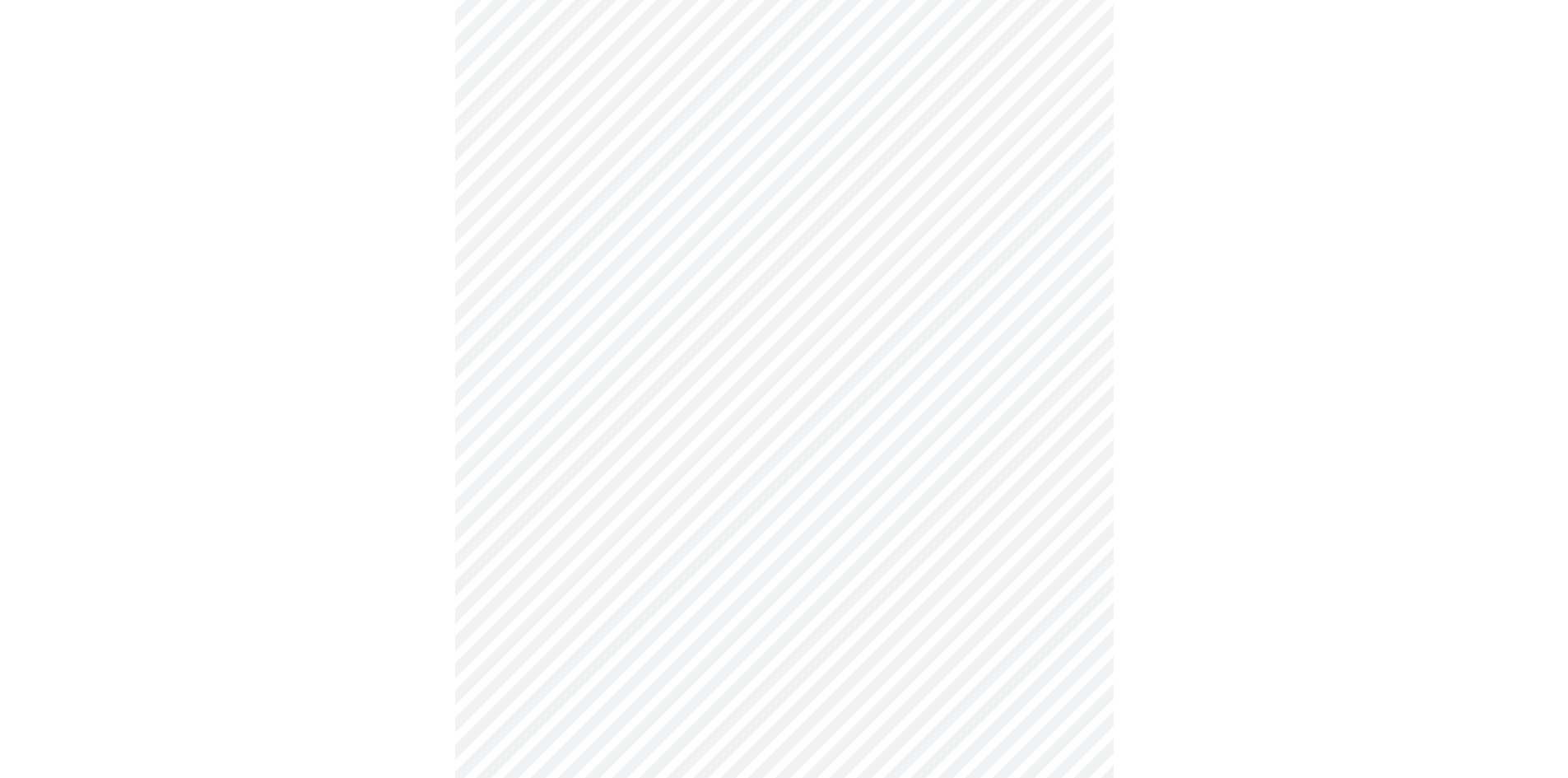
scroll to position [906, 0]
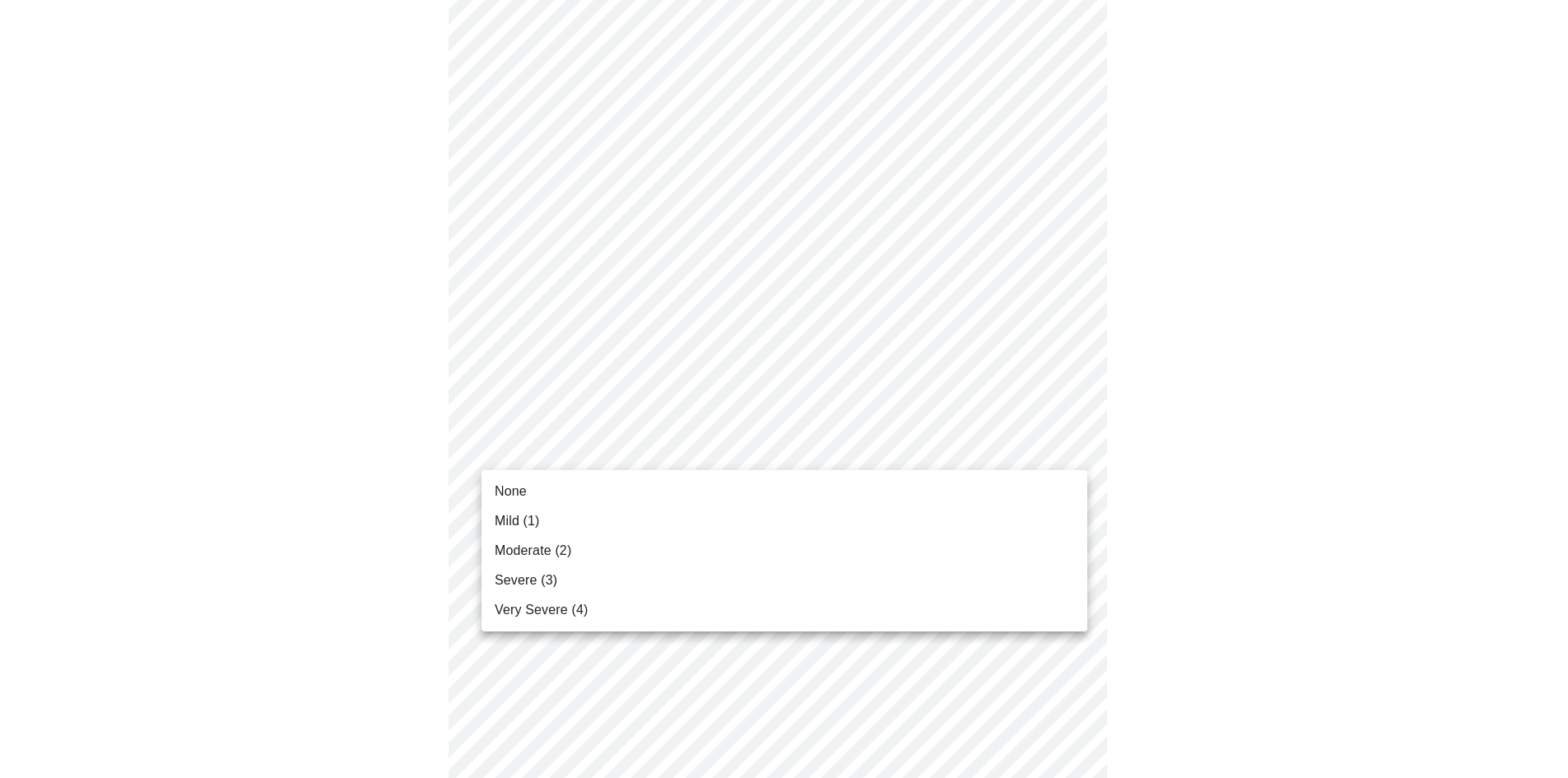
click at [804, 441] on body "MyMenopauseRx Appointments Messaging Labs Uploads Medications Community Refer a…" at bounding box center [784, 103] width 1555 height 2005
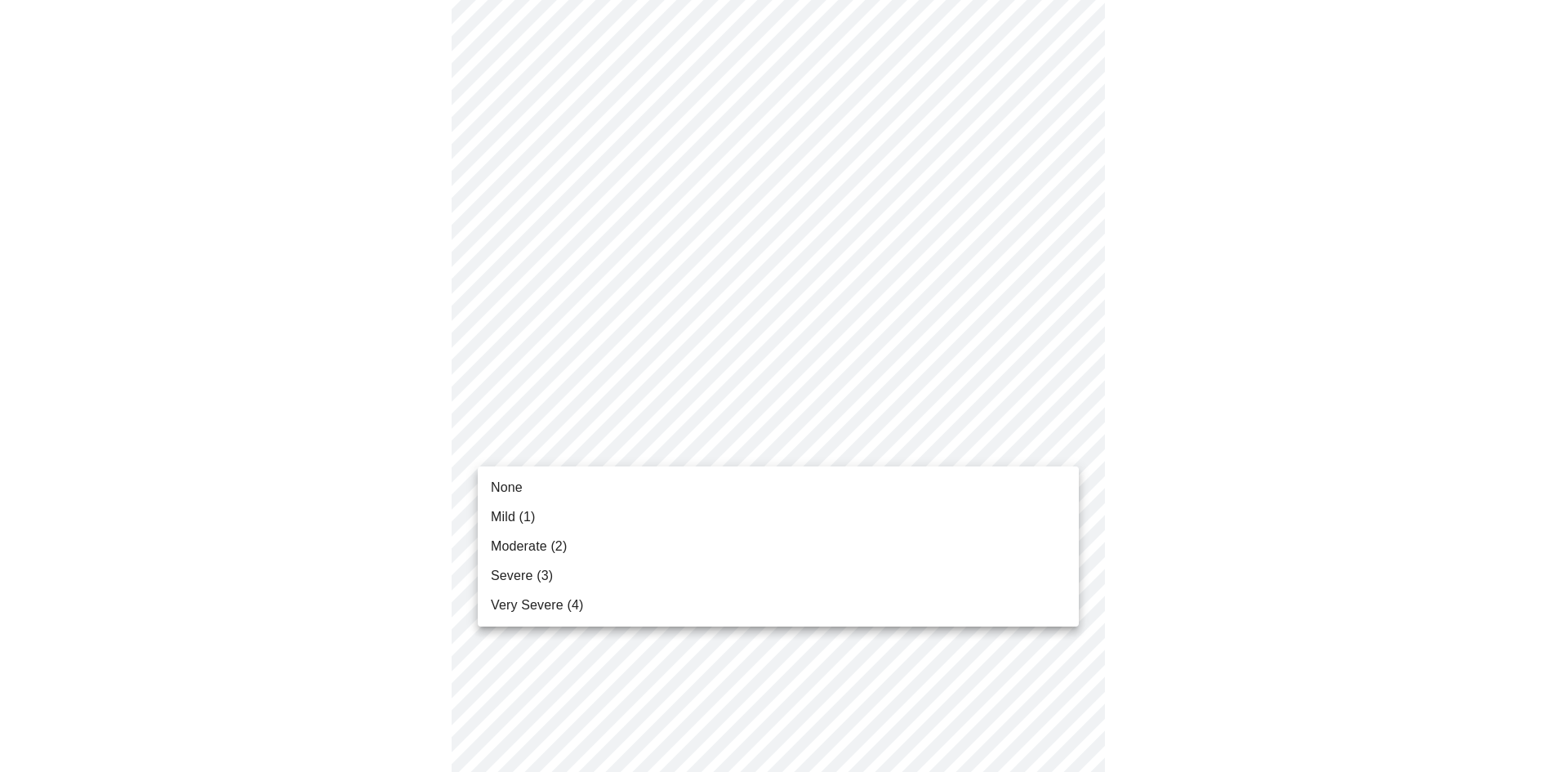
click at [794, 481] on li "None" at bounding box center [778, 487] width 601 height 30
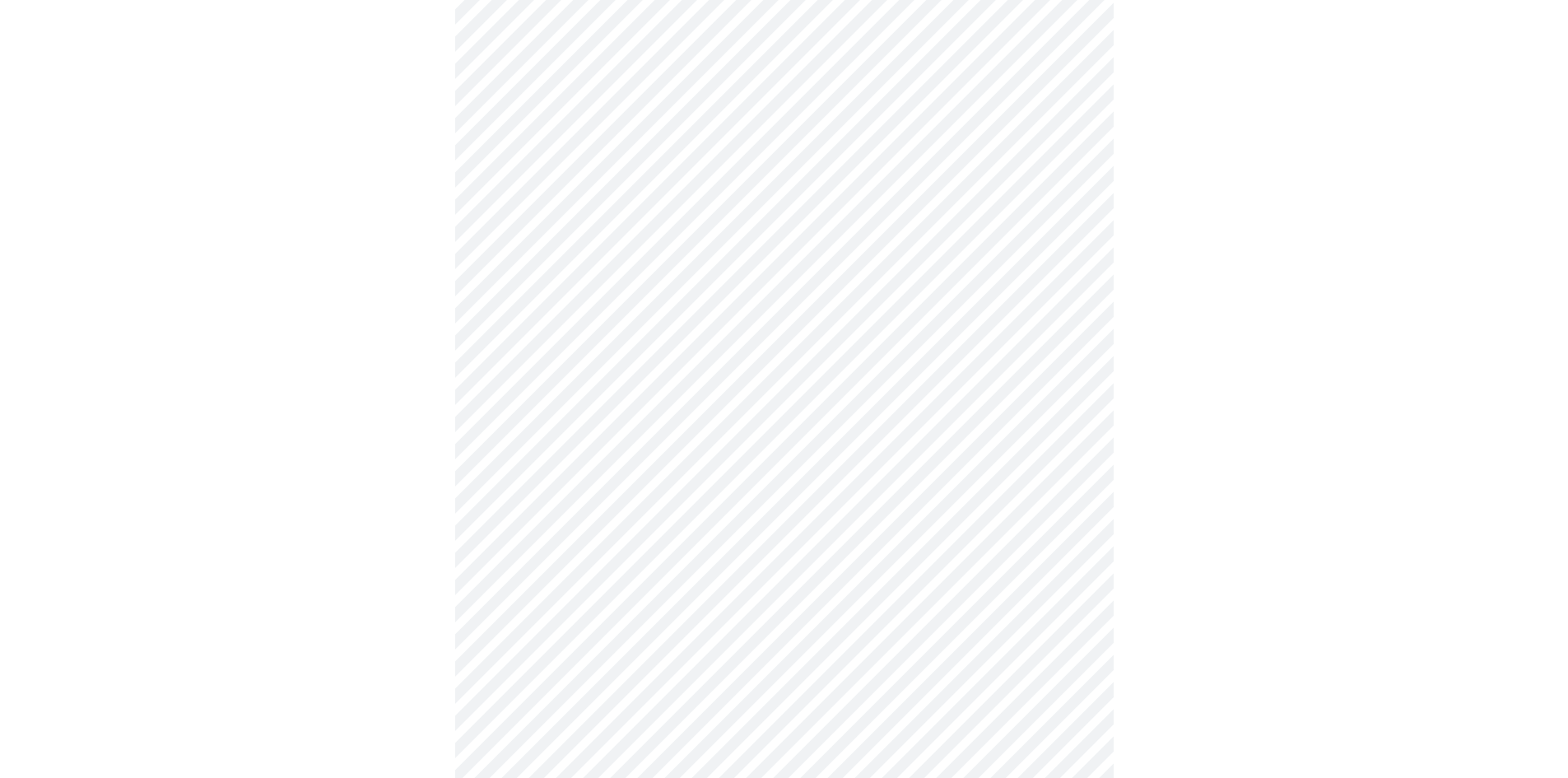
click at [784, 579] on body "MyMenopauseRx Appointments Messaging Labs Uploads Medications Community Refer a…" at bounding box center [784, 92] width 1555 height 1982
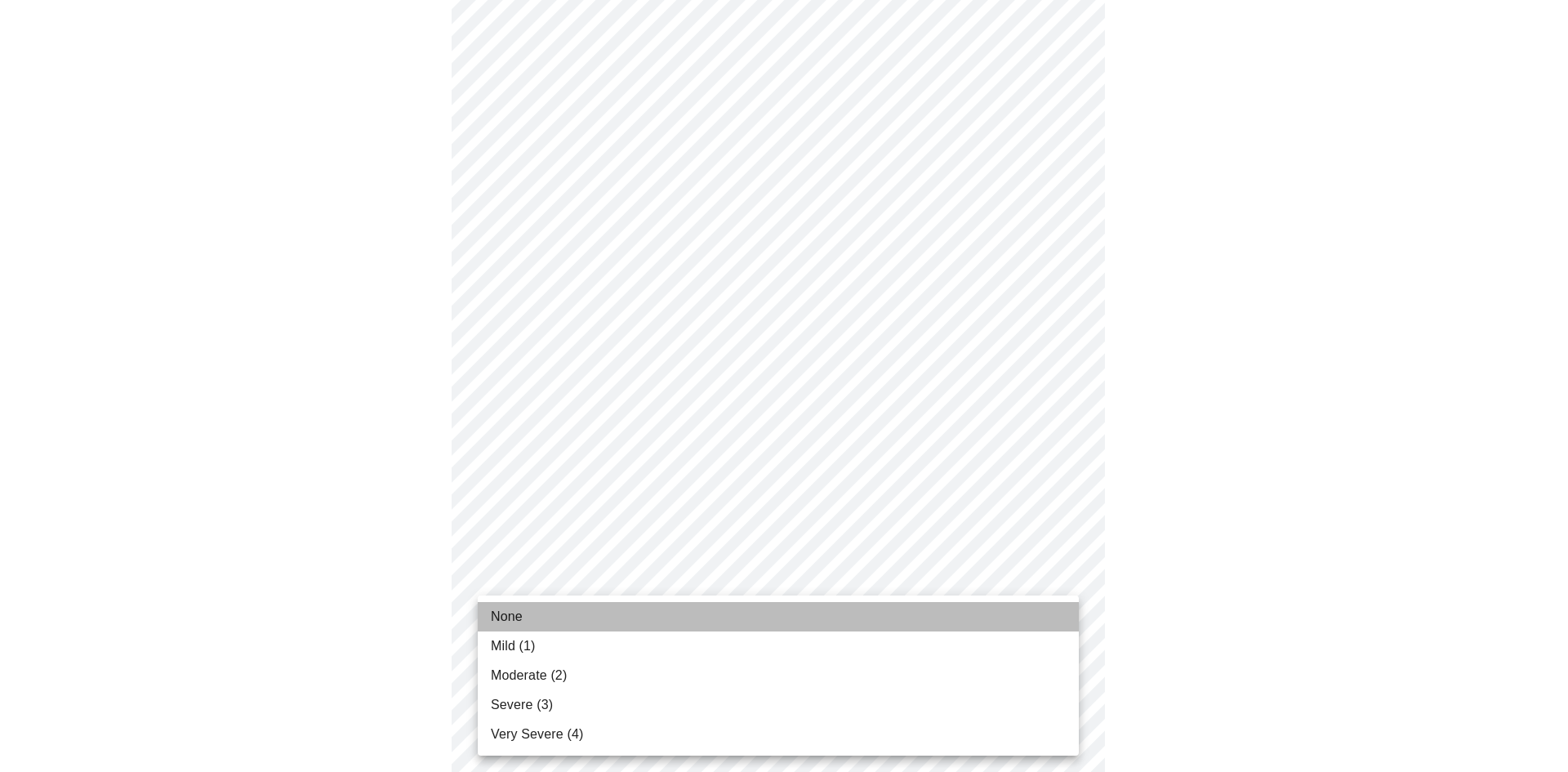
click at [778, 619] on li "None" at bounding box center [778, 617] width 601 height 30
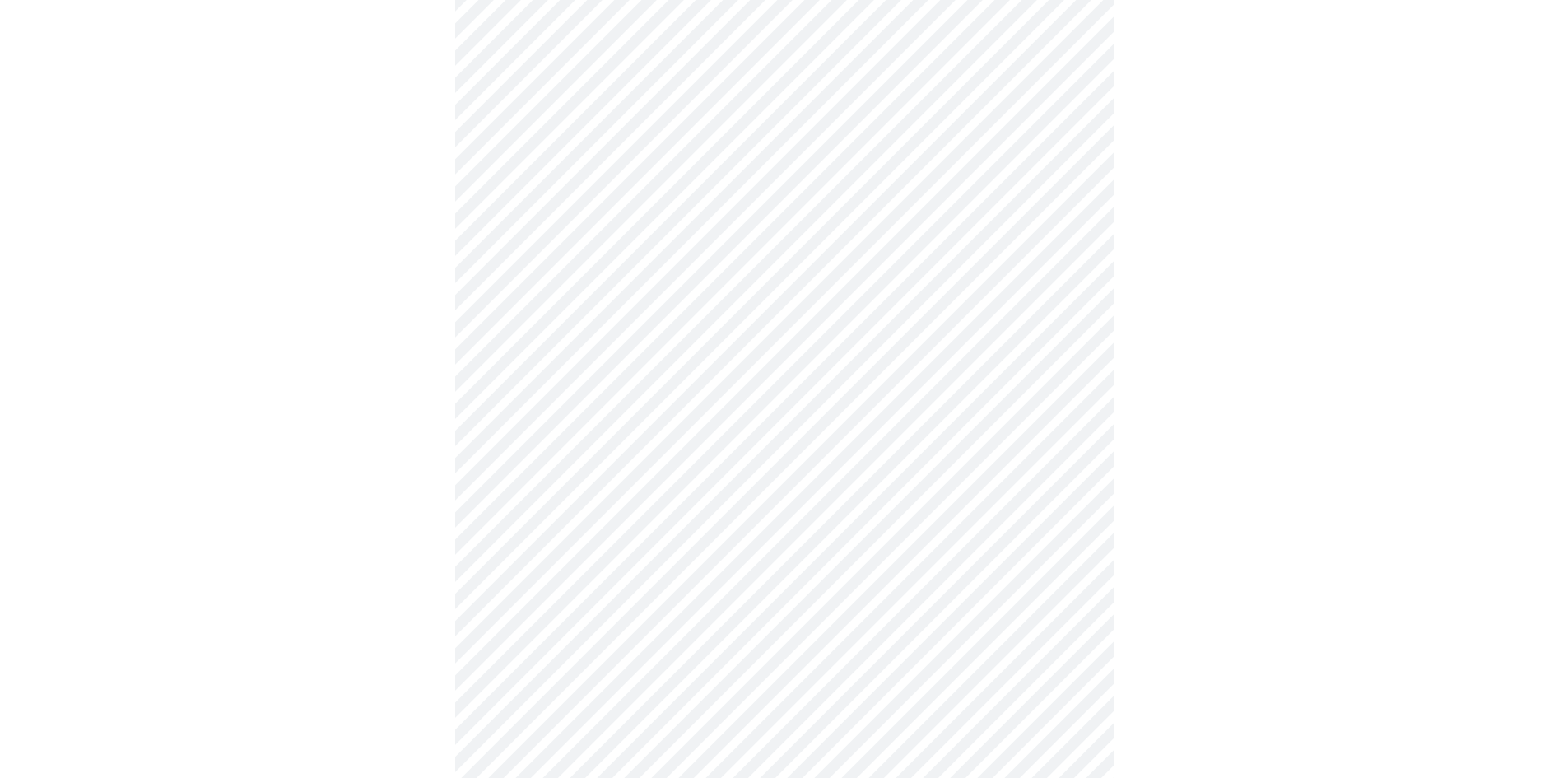
scroll to position [1152, 0]
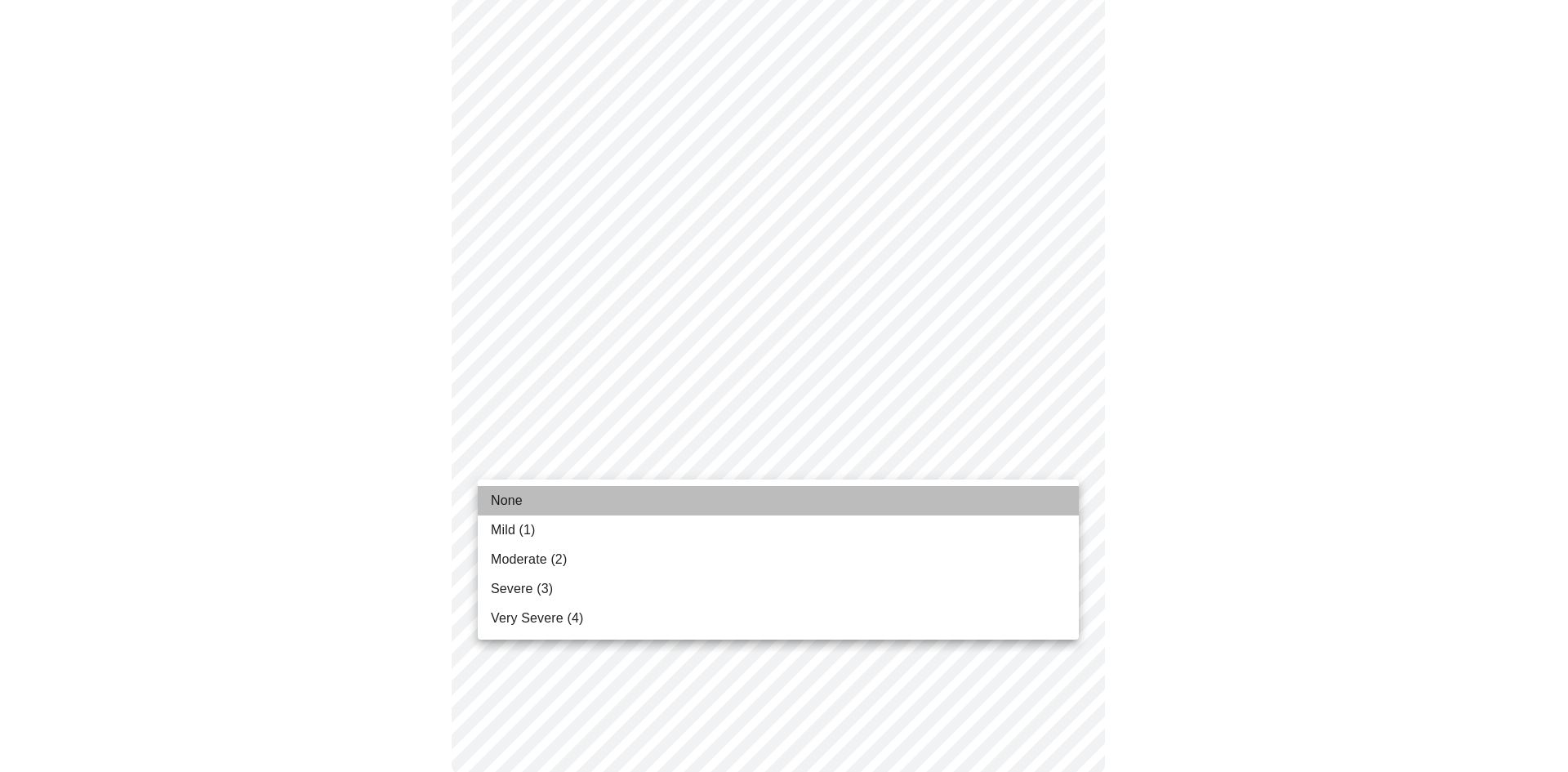
click at [750, 499] on li "None" at bounding box center [778, 500] width 601 height 30
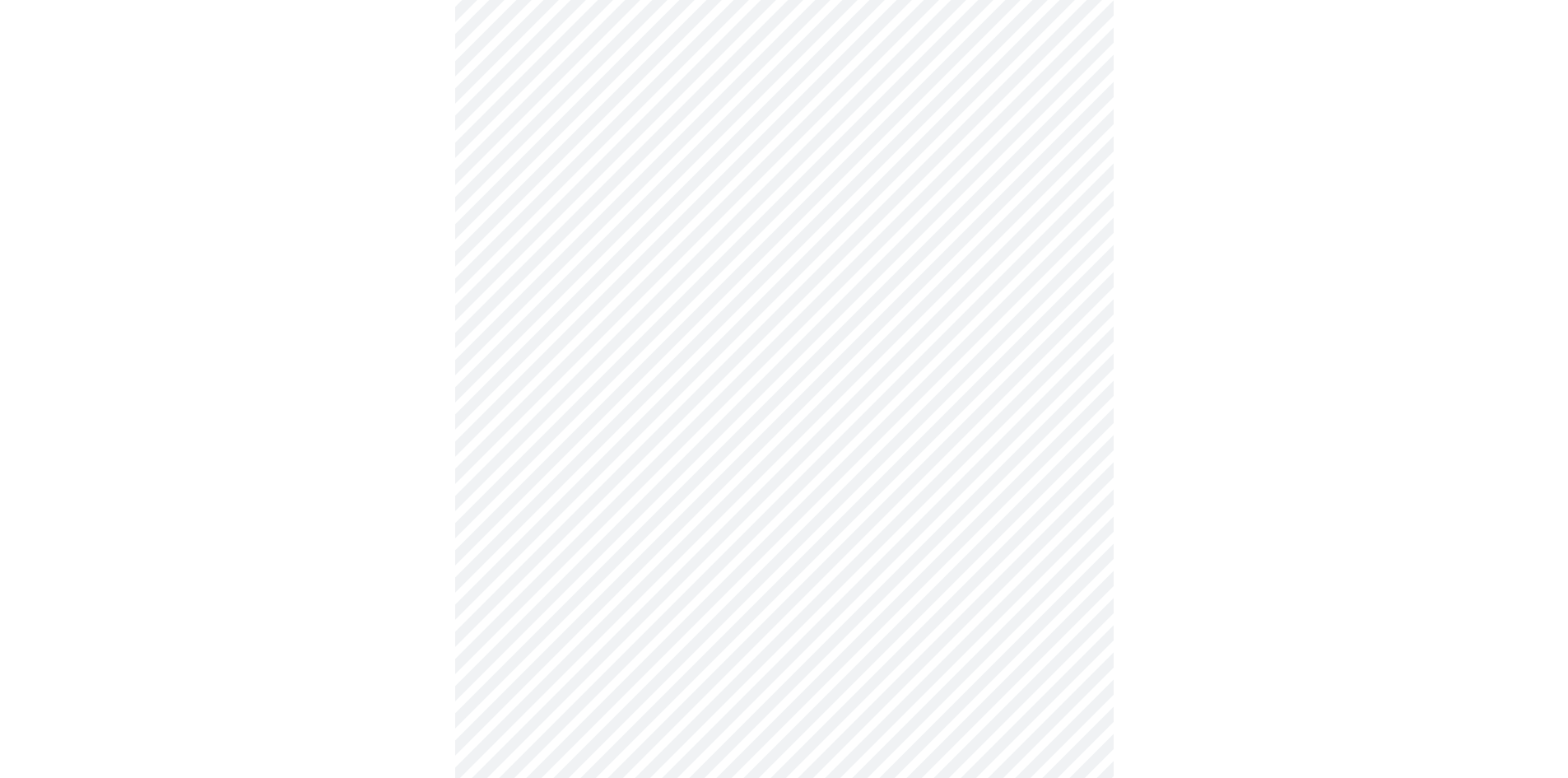
scroll to position [411, 0]
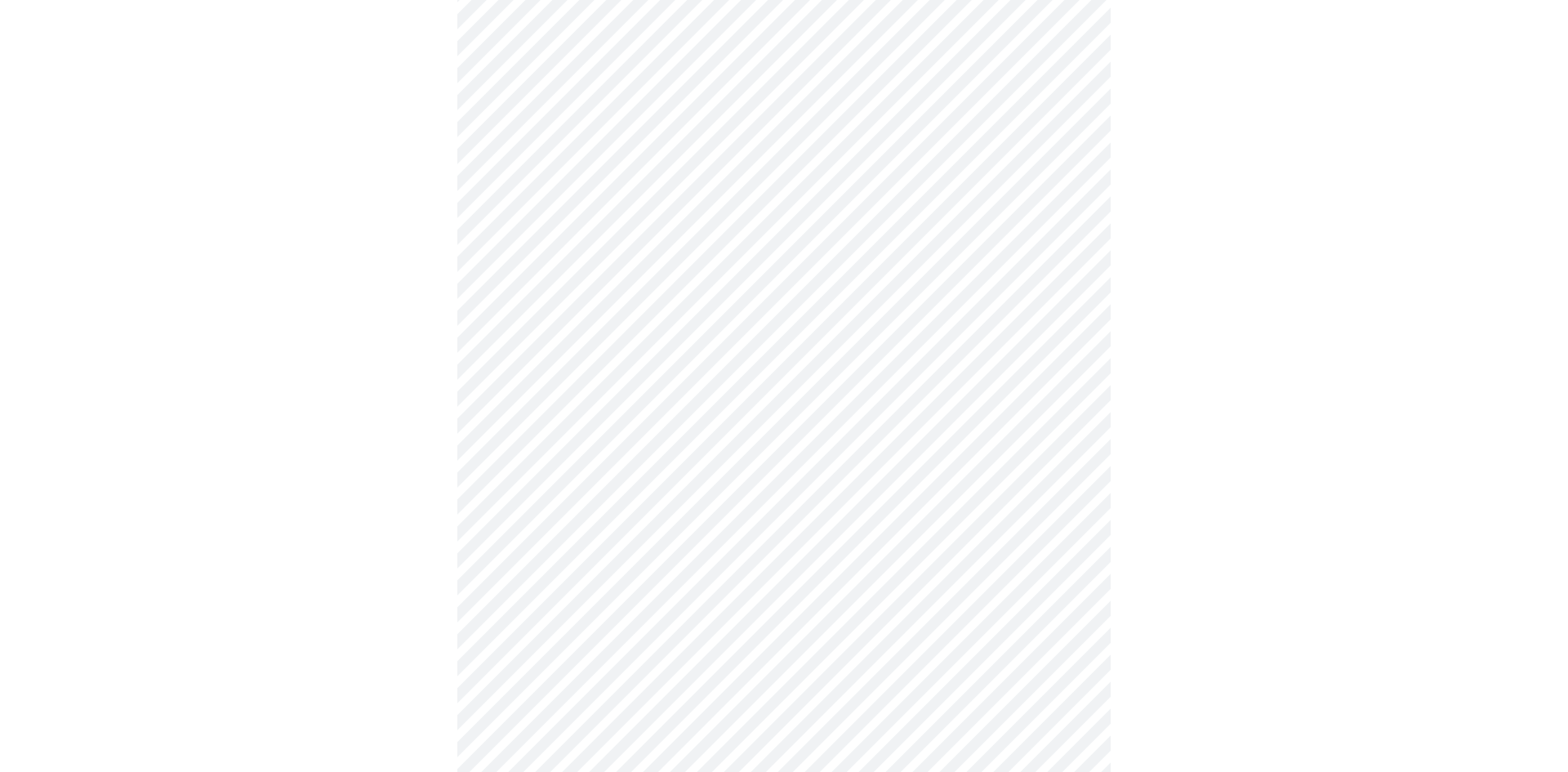
click at [1042, 519] on body "MyMenopauseRx Appointments Messaging Labs Uploads Medications Community Refer a…" at bounding box center [784, 371] width 1554 height 1547
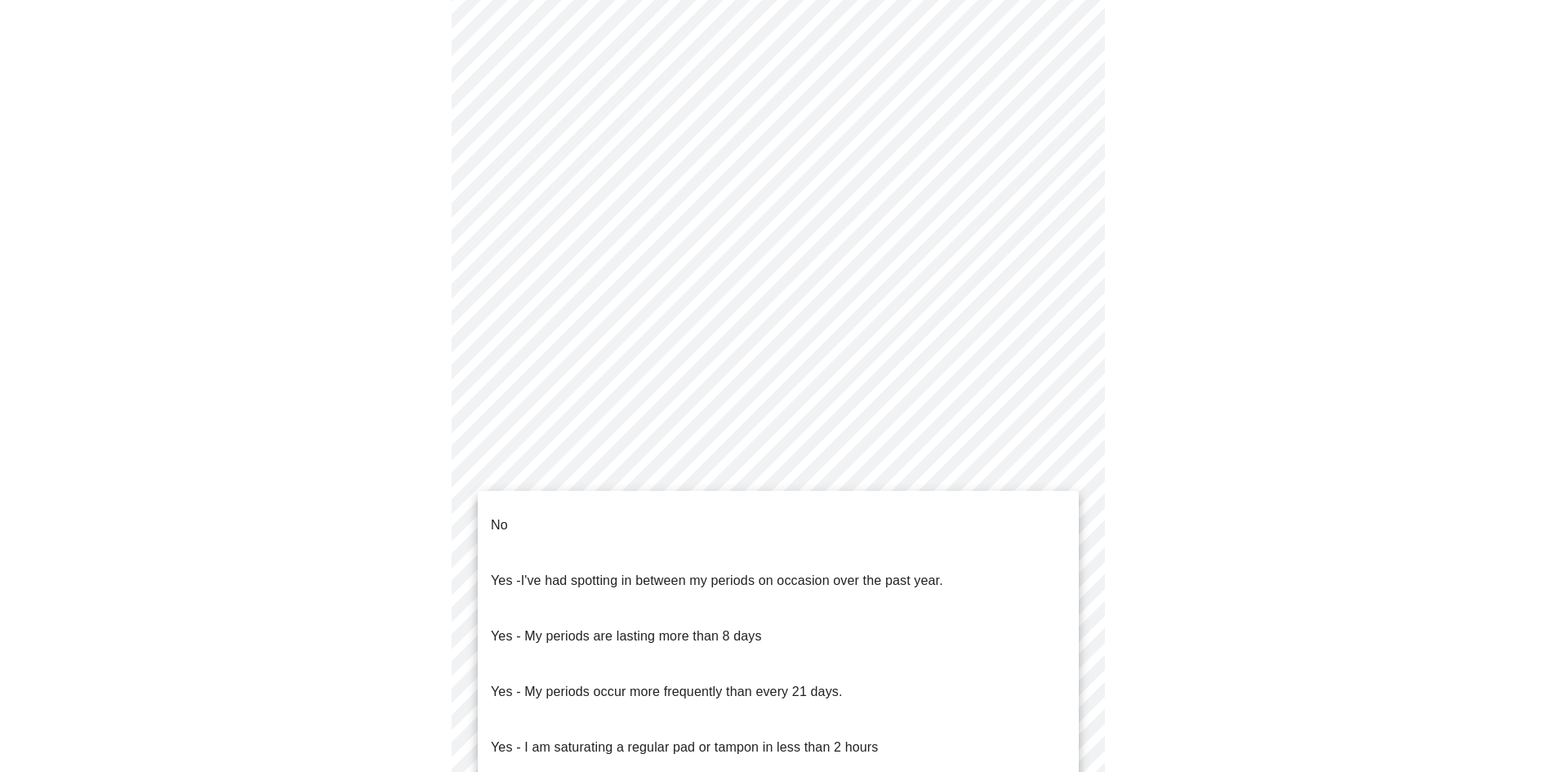
click at [973, 521] on li "No" at bounding box center [778, 525] width 601 height 55
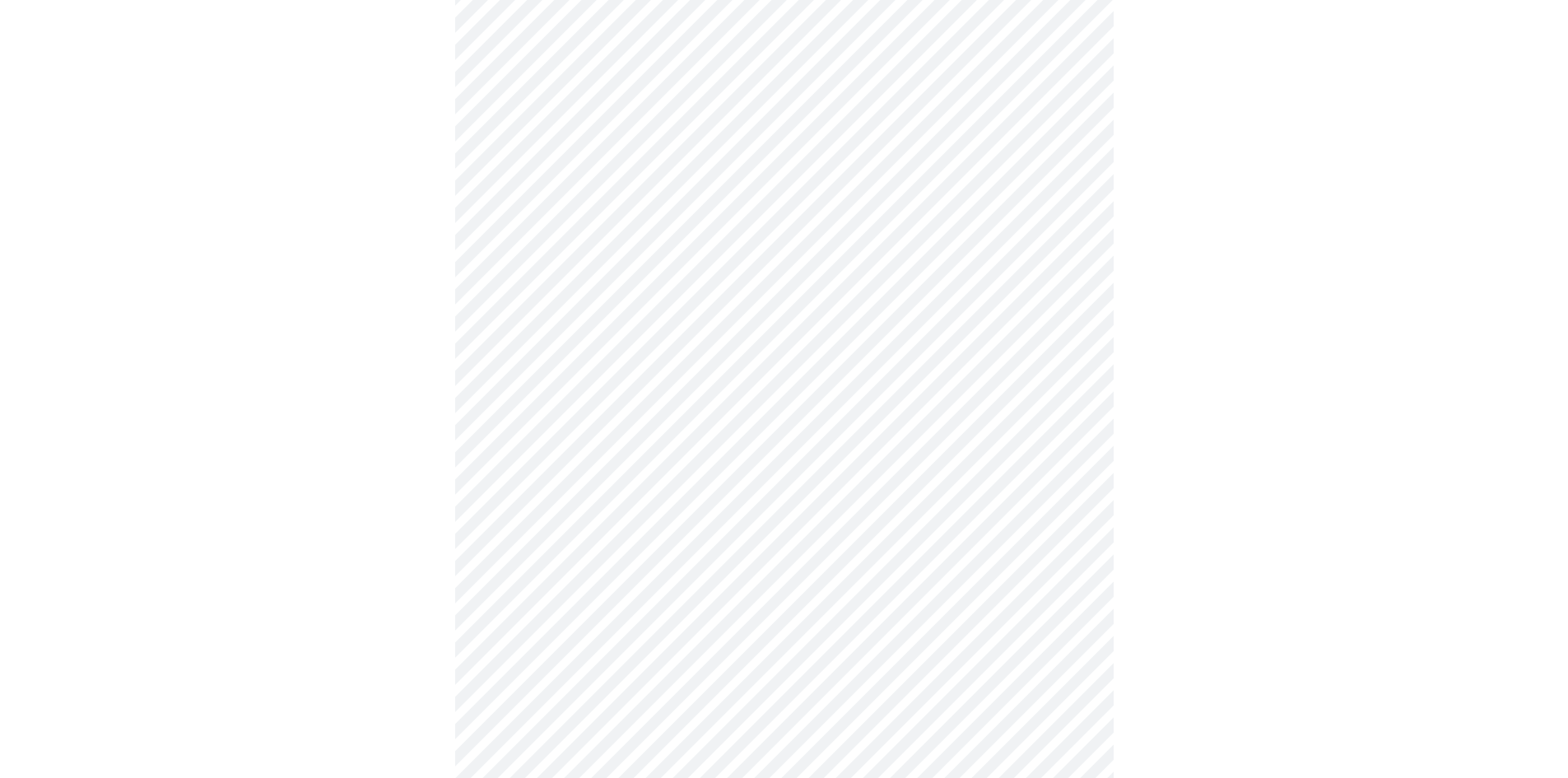
scroll to position [659, 0]
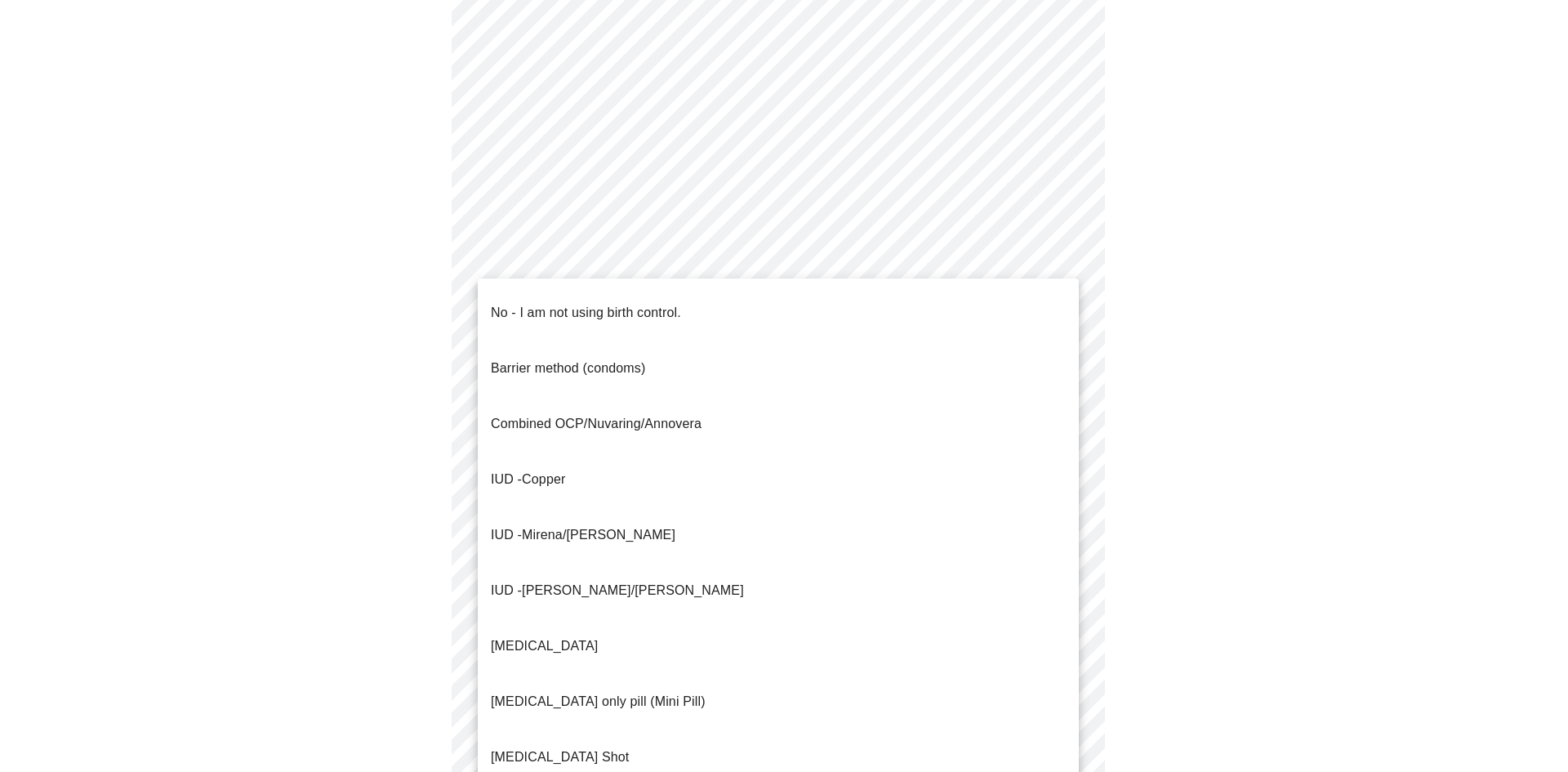
click at [966, 387] on body "MyMenopauseRx Appointments Messaging Labs Uploads Medications Community Refer a…" at bounding box center [784, 121] width 1554 height 1536
click at [653, 414] on p "Combined OCP/Nuvaring/Annovera" at bounding box center [595, 423] width 210 height 20
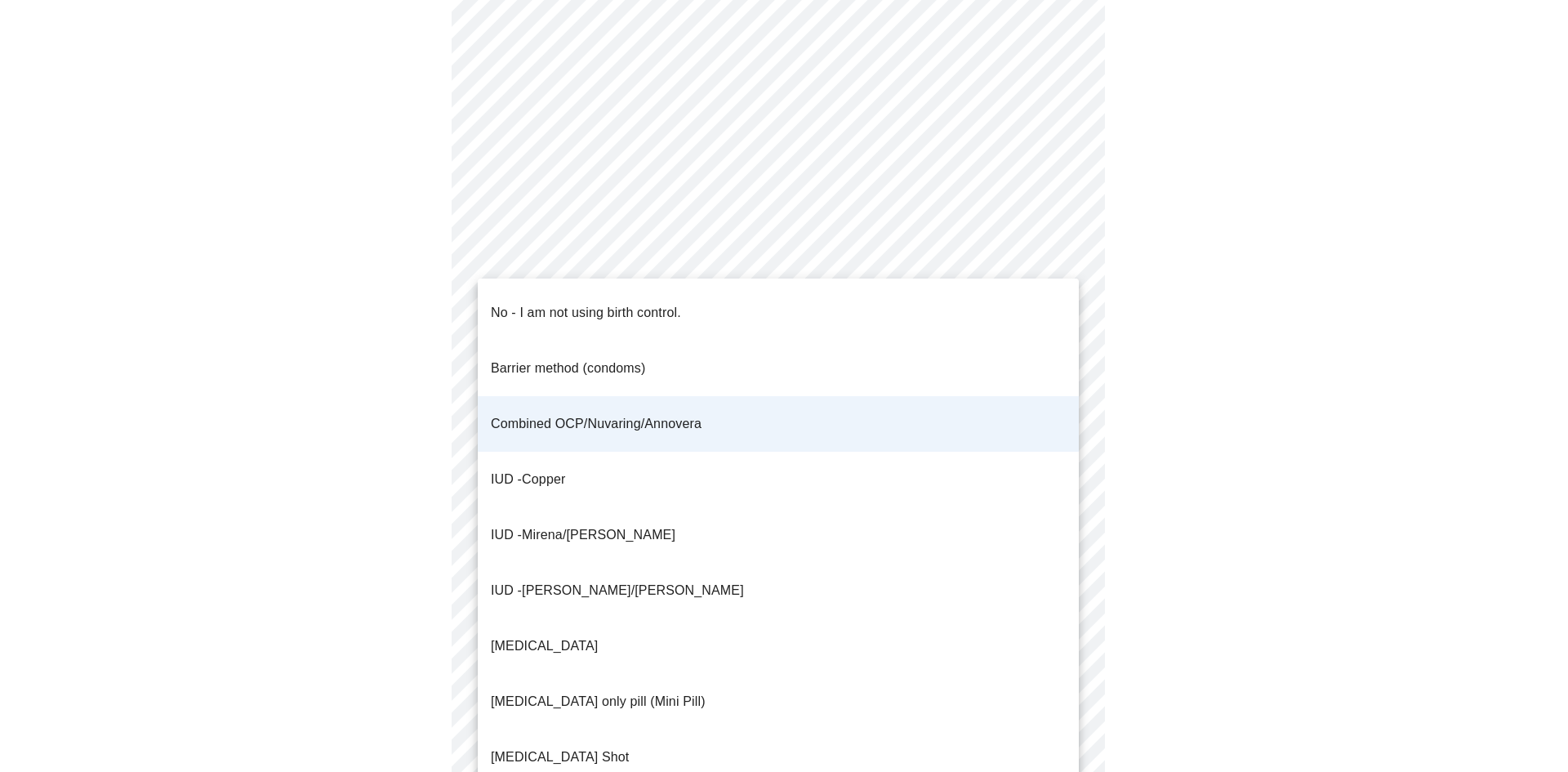
click at [738, 378] on body "MyMenopauseRx Appointments Messaging Labs Uploads Medications Community Refer a…" at bounding box center [784, 117] width 1554 height 1527
click at [1232, 385] on div at bounding box center [784, 386] width 1568 height 772
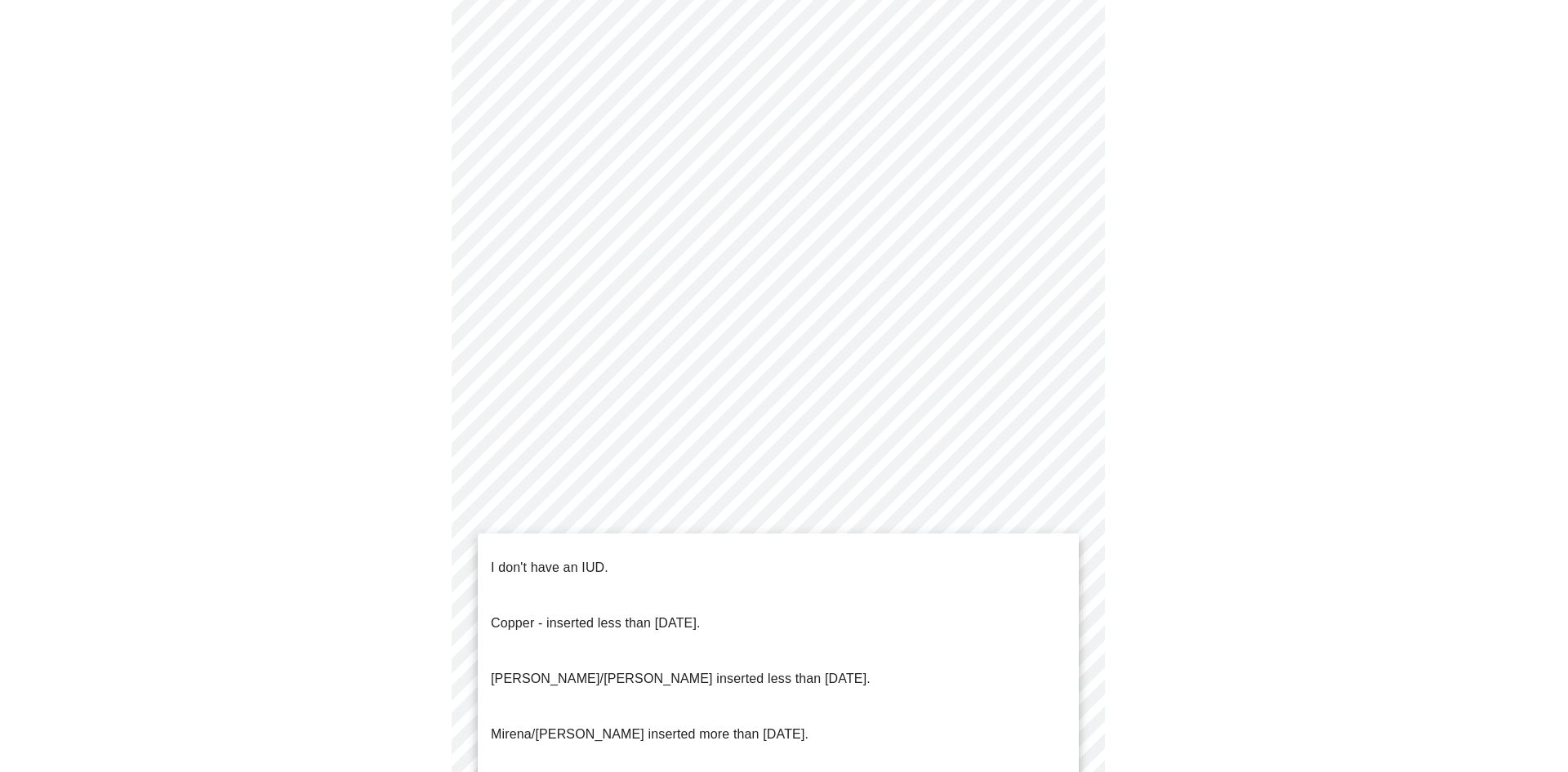
click at [824, 500] on body "MyMenopauseRx Appointments Messaging Labs Uploads Medications Community Refer a…" at bounding box center [784, 117] width 1554 height 1527
click at [817, 549] on li "I don't have an IUD." at bounding box center [778, 567] width 601 height 55
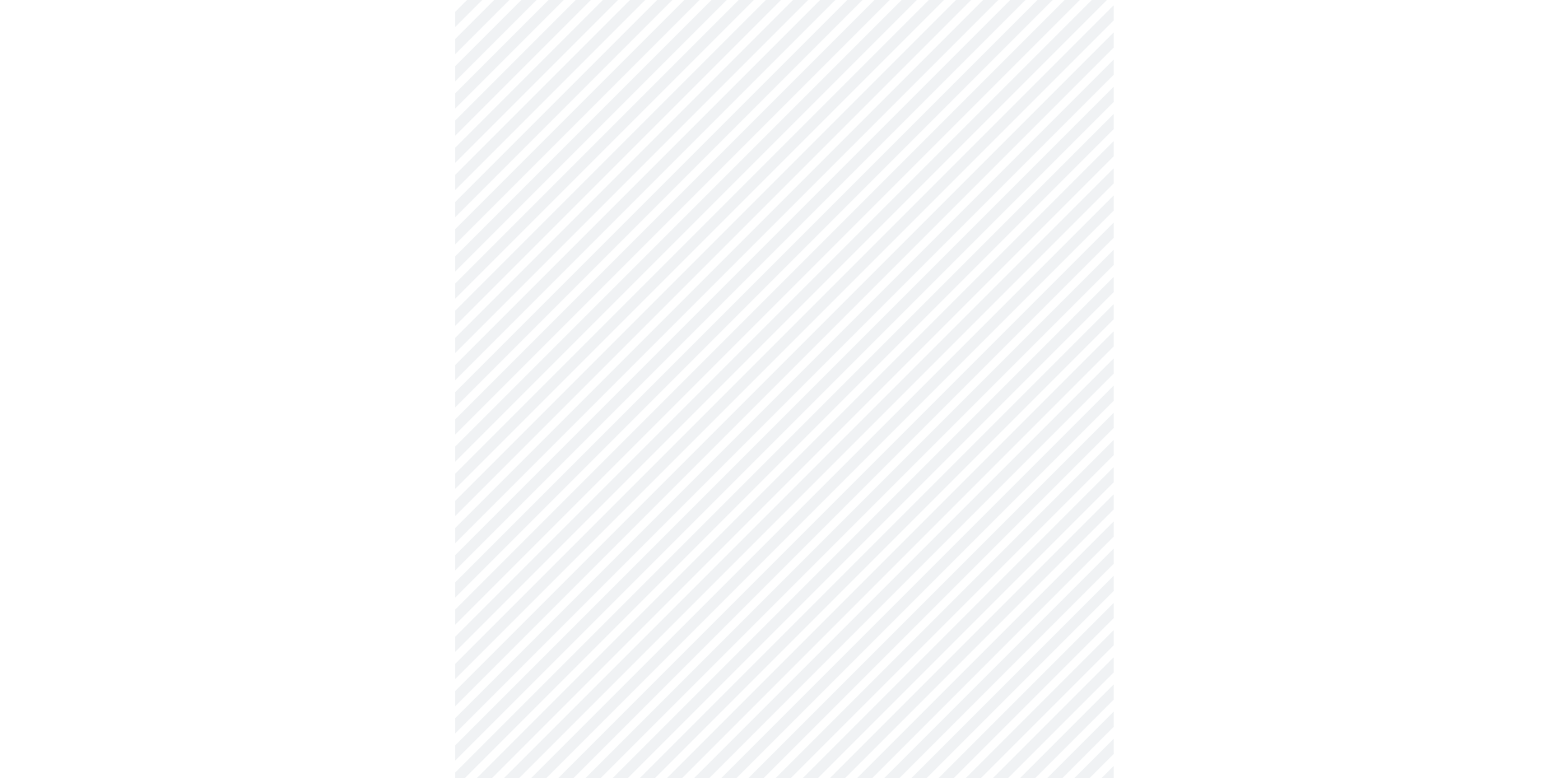
click at [811, 642] on body "MyMenopauseRx Appointments Messaging Labs Uploads Medications Community Refer a…" at bounding box center [784, 112] width 1555 height 1529
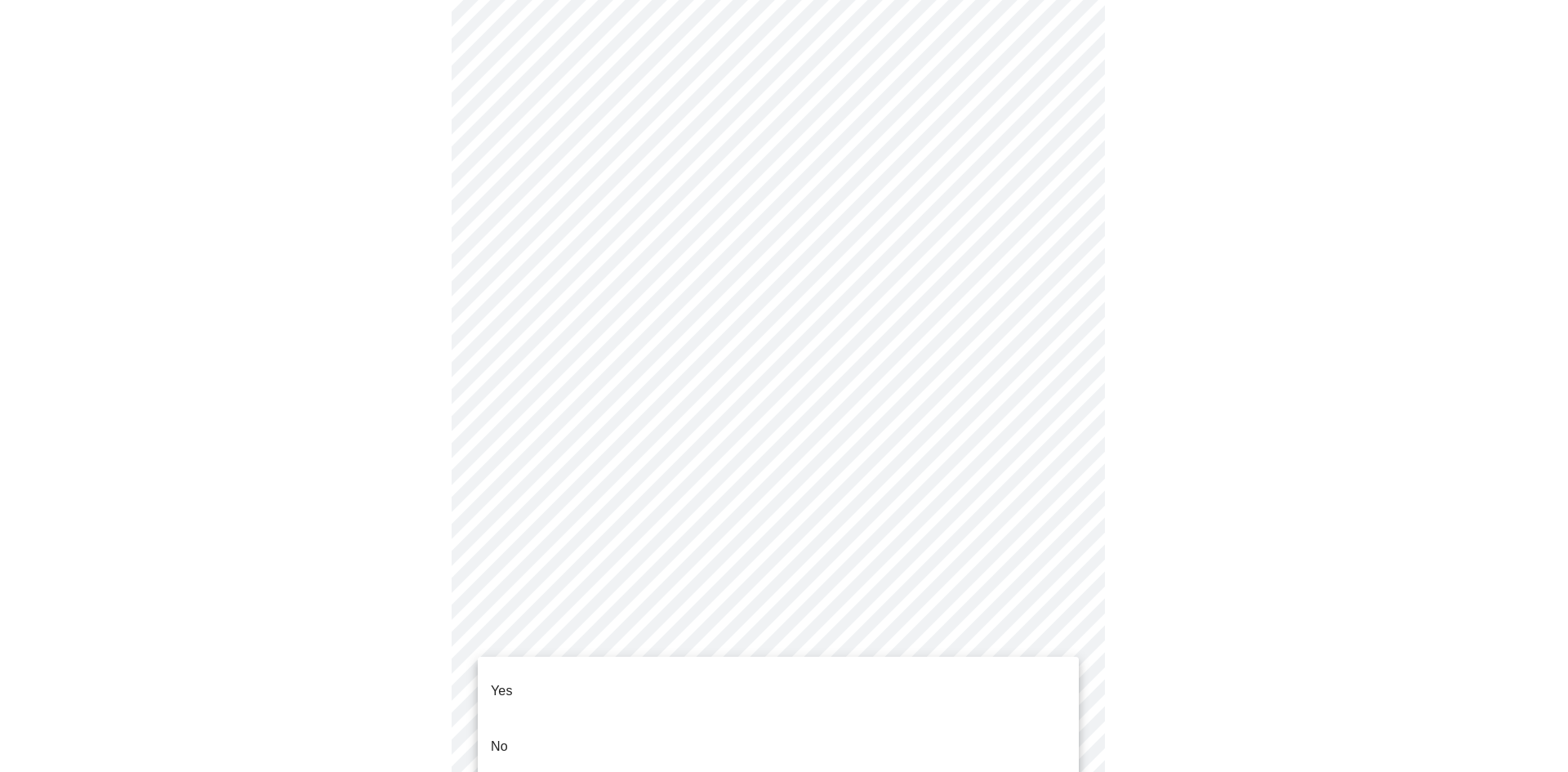
click at [801, 671] on li "Yes" at bounding box center [778, 690] width 601 height 55
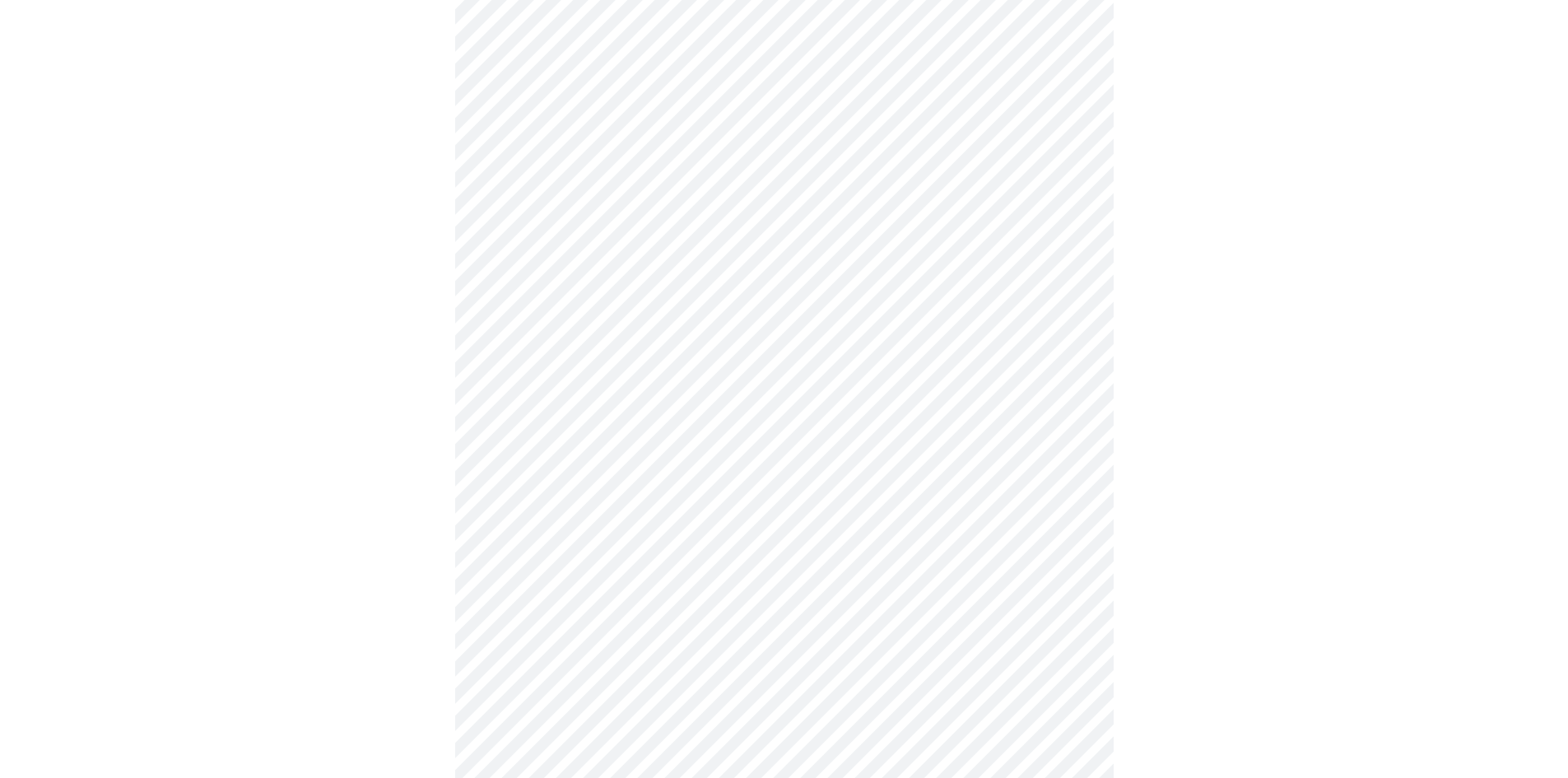
scroll to position [4281, 0]
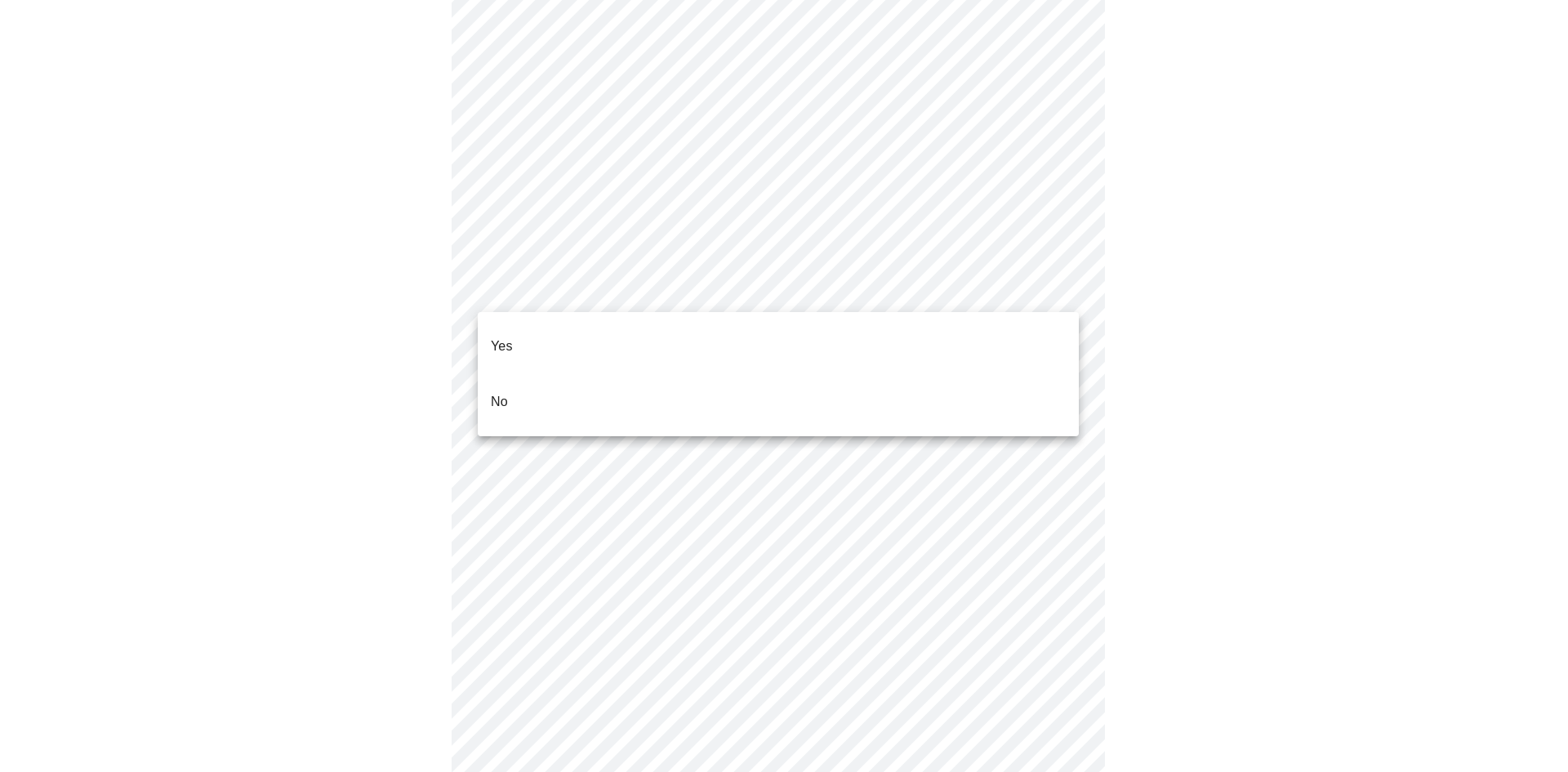
click at [1007, 374] on li "No" at bounding box center [778, 401] width 601 height 55
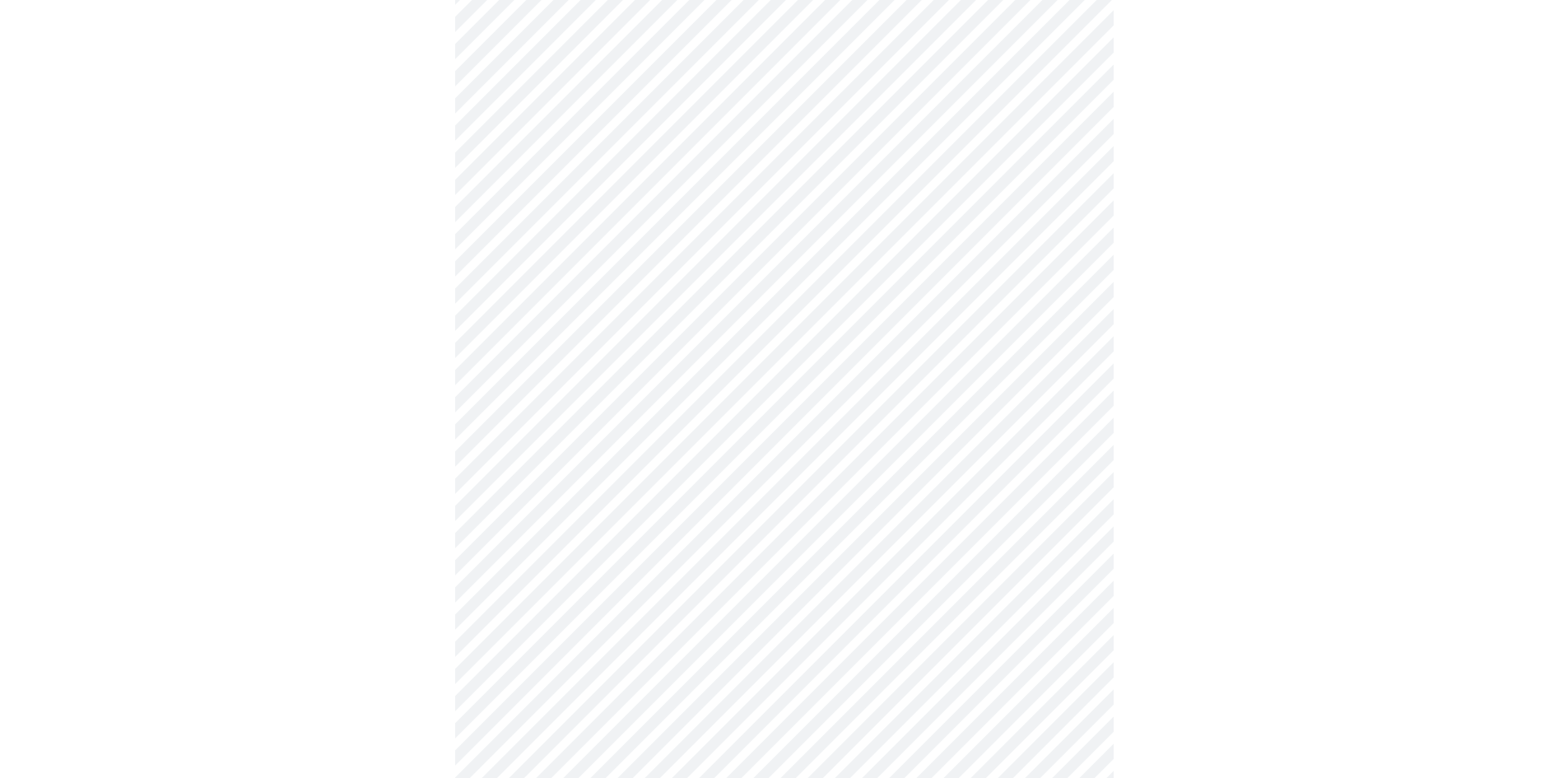
scroll to position [733, 0]
